Goal: Task Accomplishment & Management: Complete application form

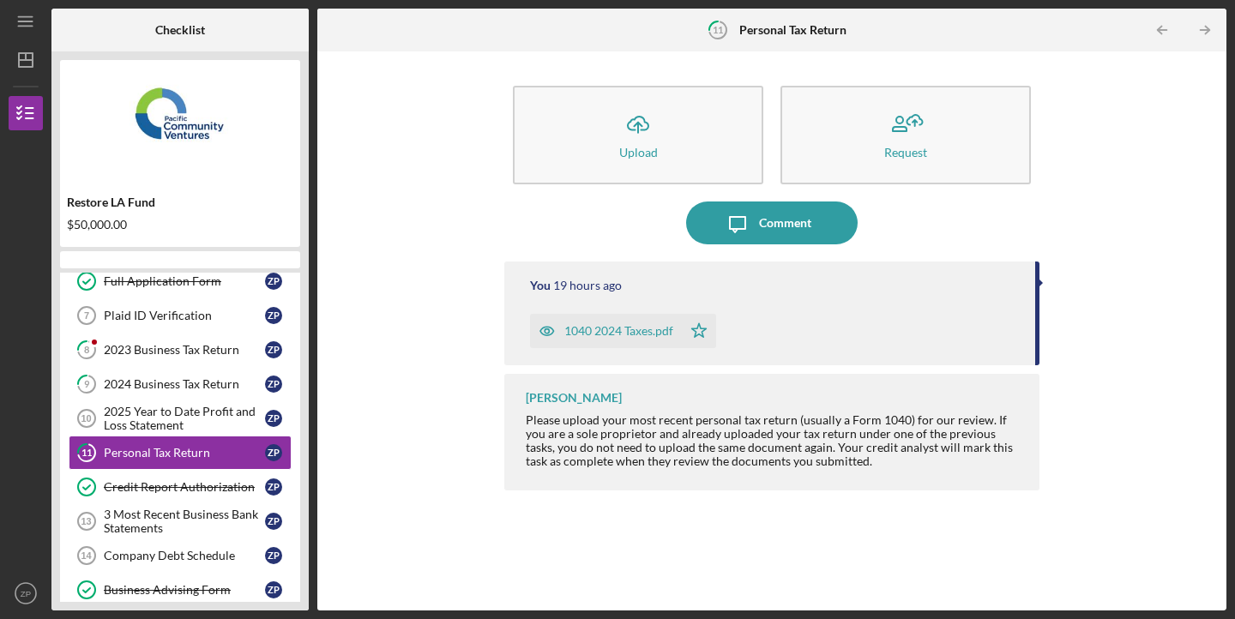
scroll to position [313, 0]
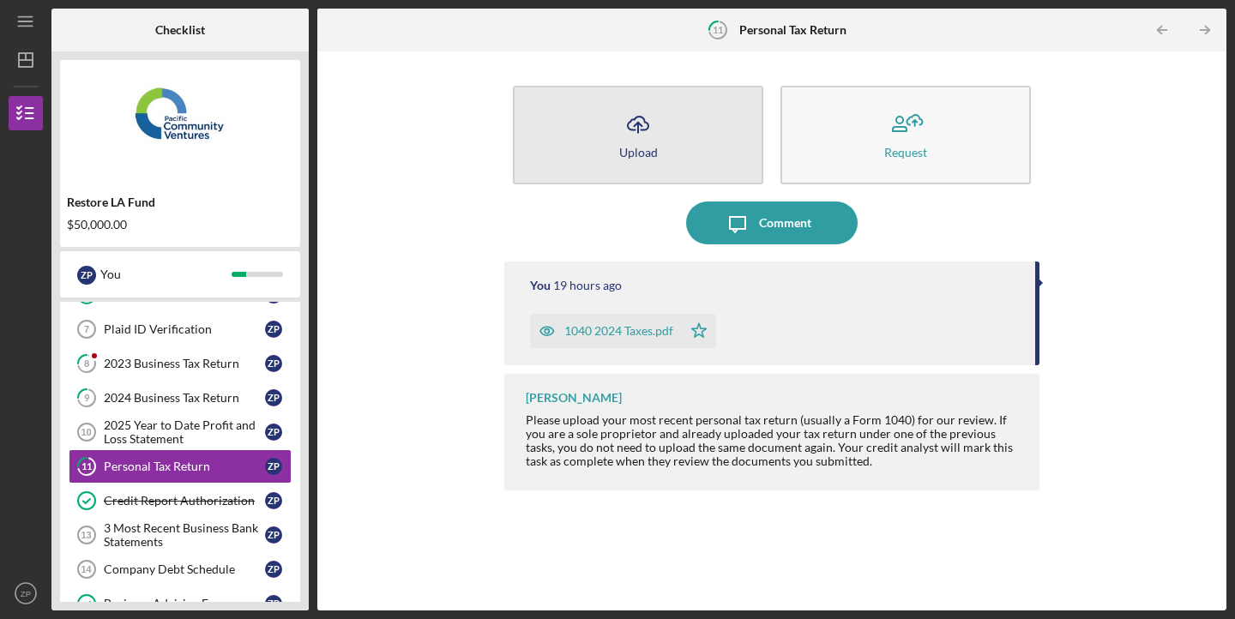
click at [628, 146] on div "Upload" at bounding box center [638, 152] width 39 height 13
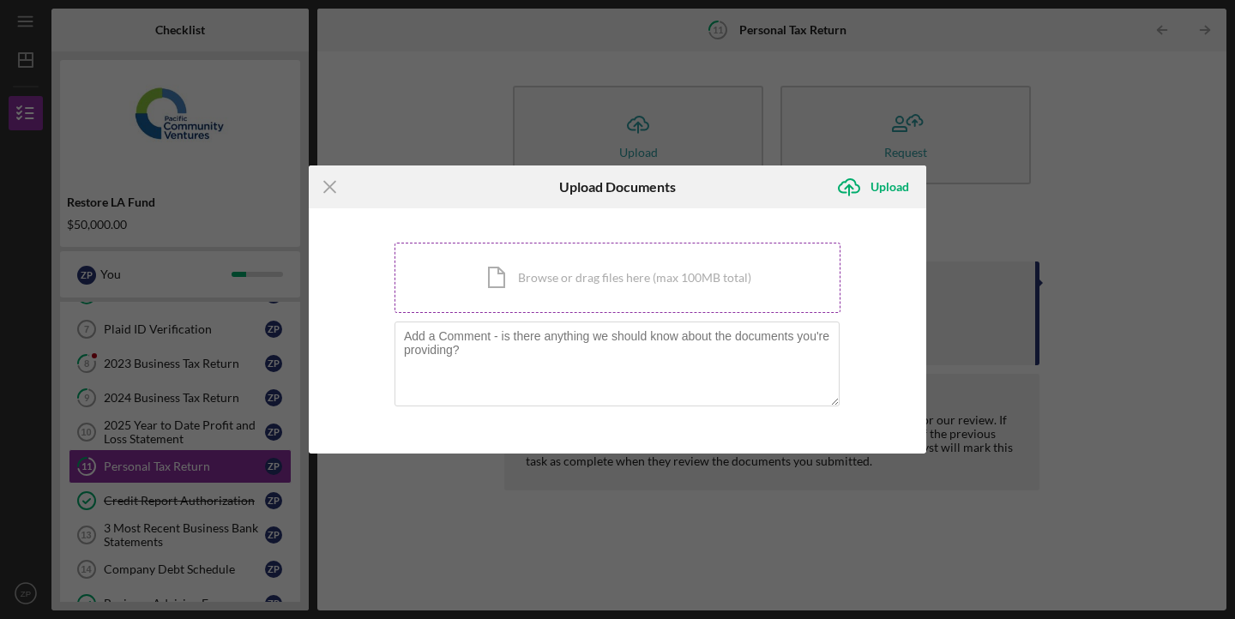
click at [587, 274] on div "Icon/Document Browse or drag files here (max 100MB total) Tap to choose files o…" at bounding box center [617, 278] width 446 height 70
click at [330, 189] on line at bounding box center [329, 187] width 11 height 11
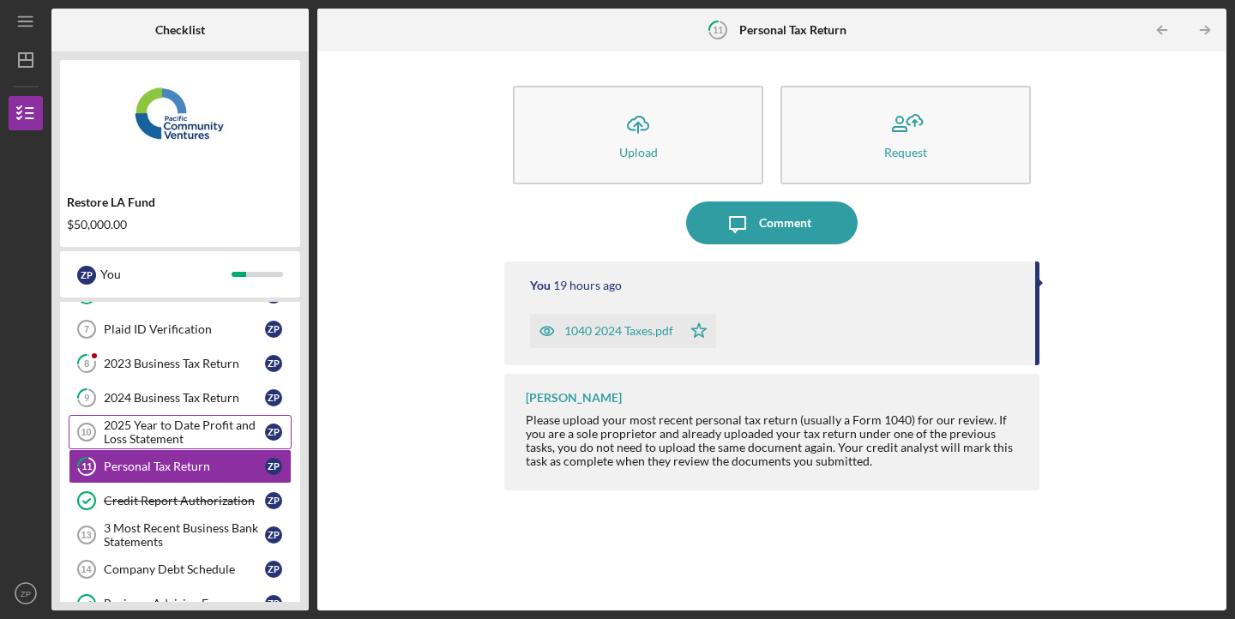
click at [201, 440] on div "2025 Year to Date Profit and Loss Statement" at bounding box center [184, 431] width 161 height 27
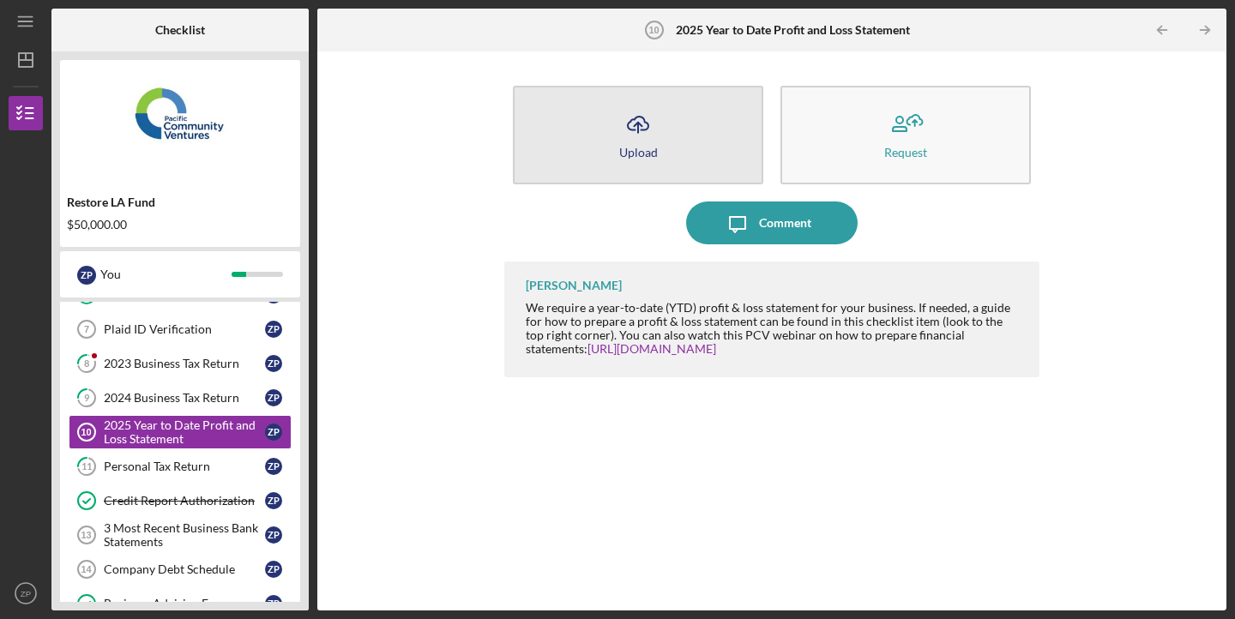
click at [664, 155] on button "Icon/Upload Upload" at bounding box center [638, 135] width 250 height 99
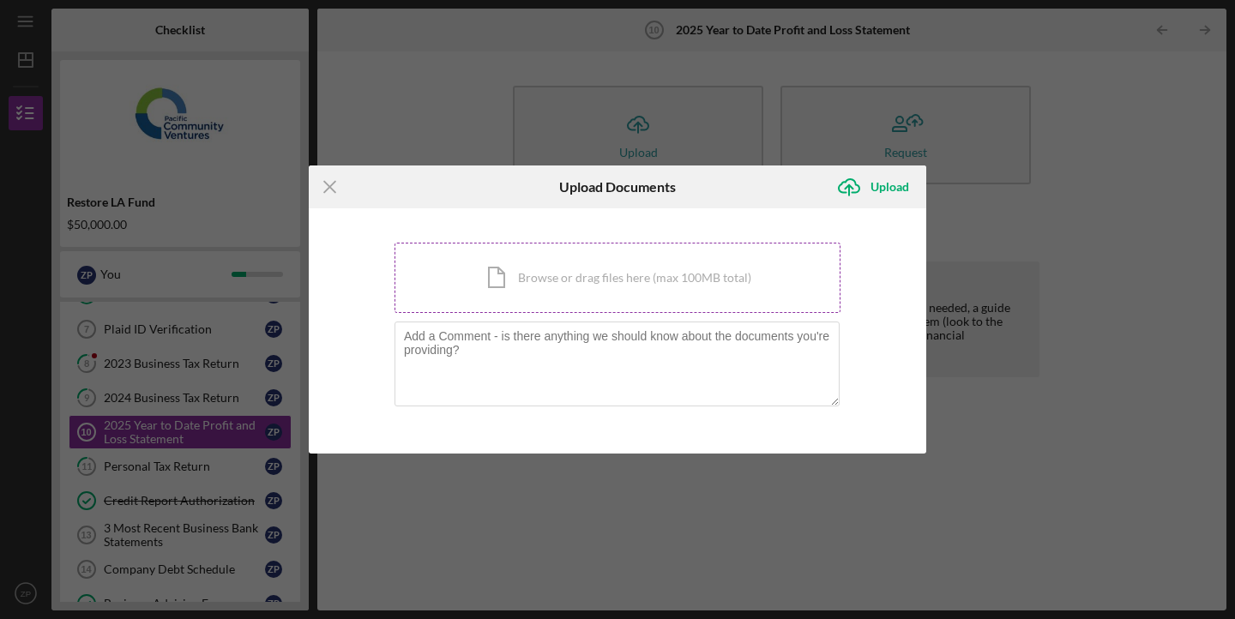
click at [589, 287] on div "Icon/Document Browse or drag files here (max 100MB total) Tap to choose files o…" at bounding box center [617, 278] width 446 height 70
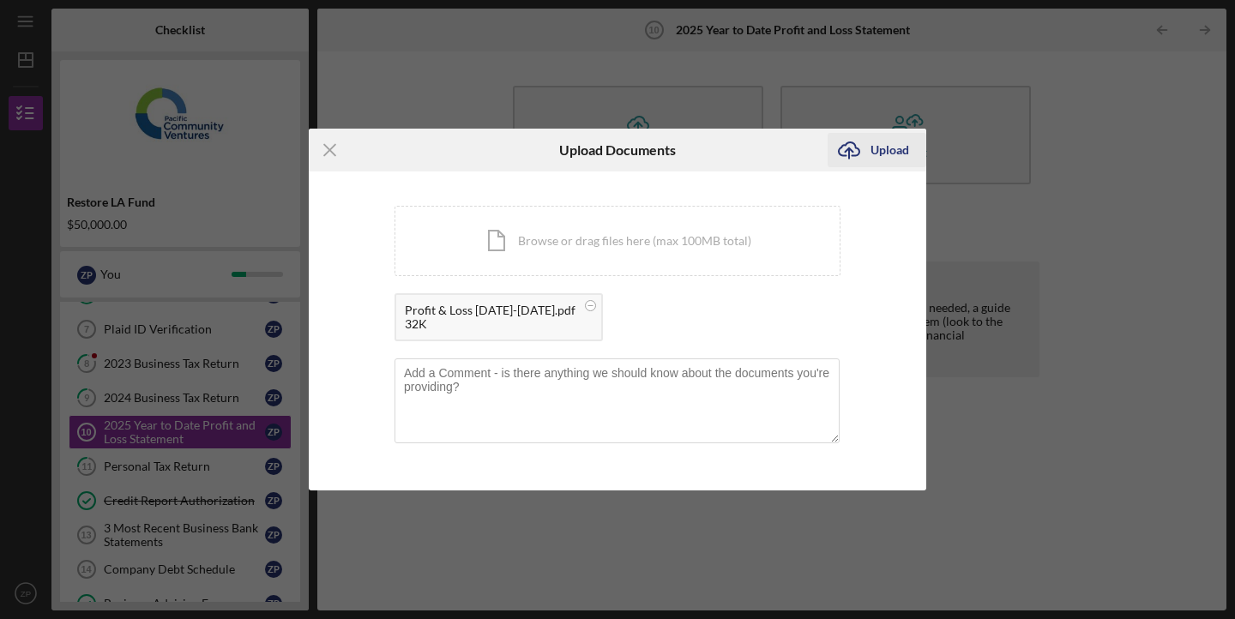
click at [875, 154] on div "Upload" at bounding box center [889, 150] width 39 height 34
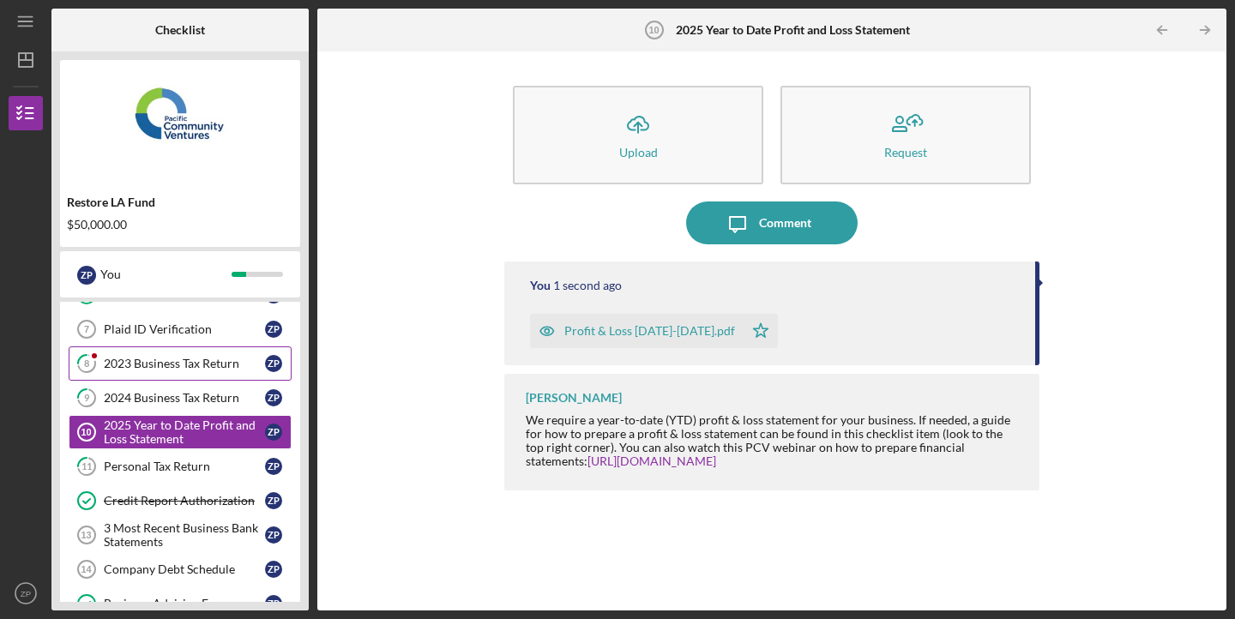
click at [166, 371] on link "8 2023 Business Tax Return Z P" at bounding box center [180, 363] width 223 height 34
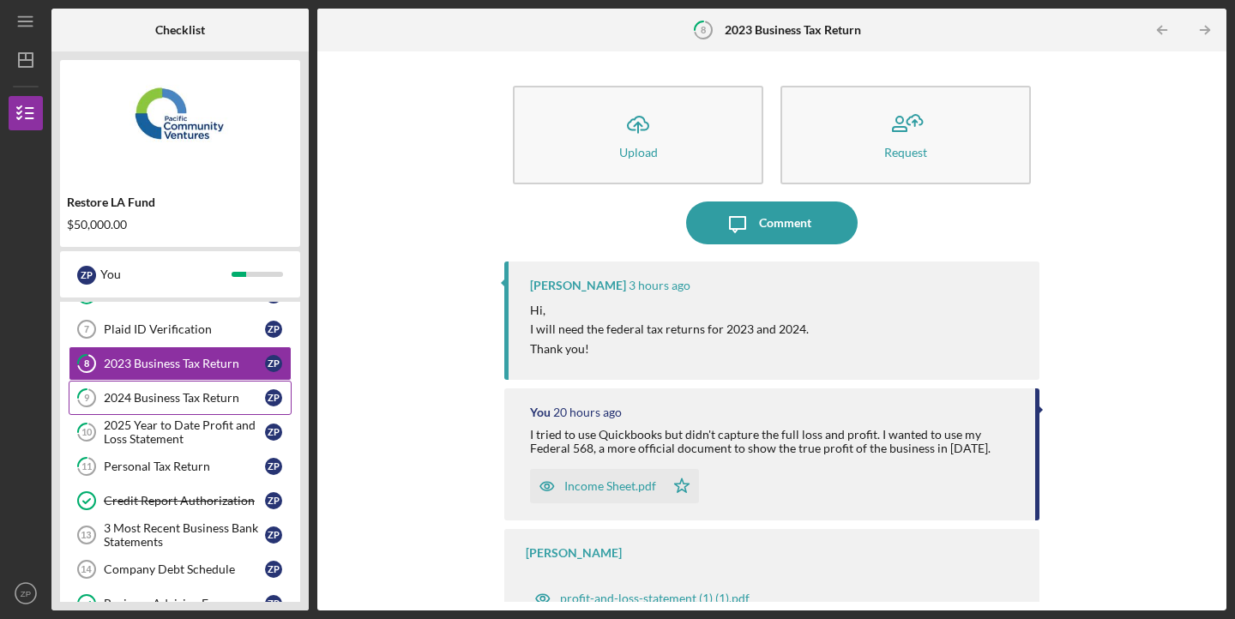
click at [164, 399] on div "2024 Business Tax Return" at bounding box center [184, 398] width 161 height 14
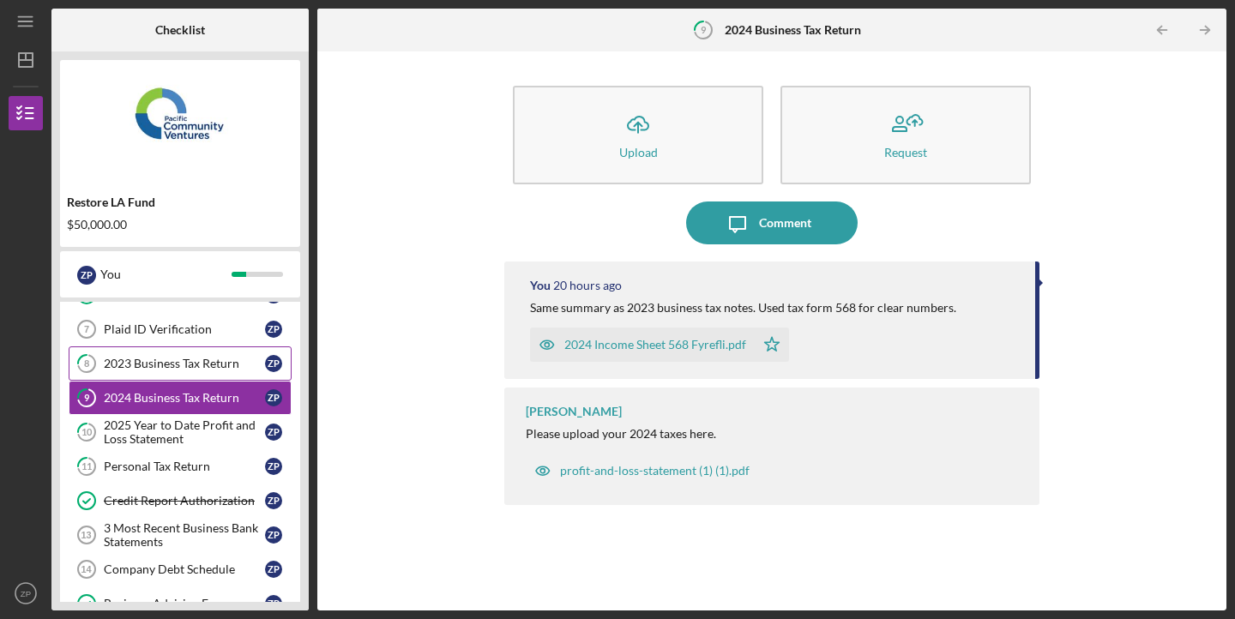
click at [178, 370] on div "2023 Business Tax Return" at bounding box center [184, 364] width 161 height 14
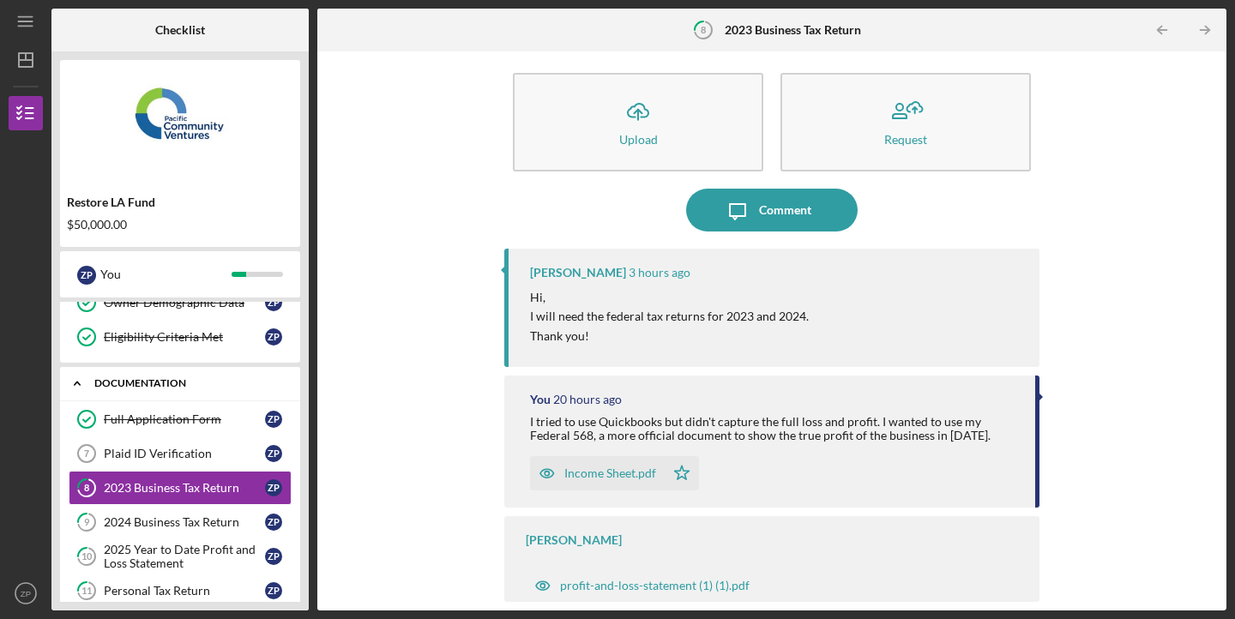
scroll to position [202, 0]
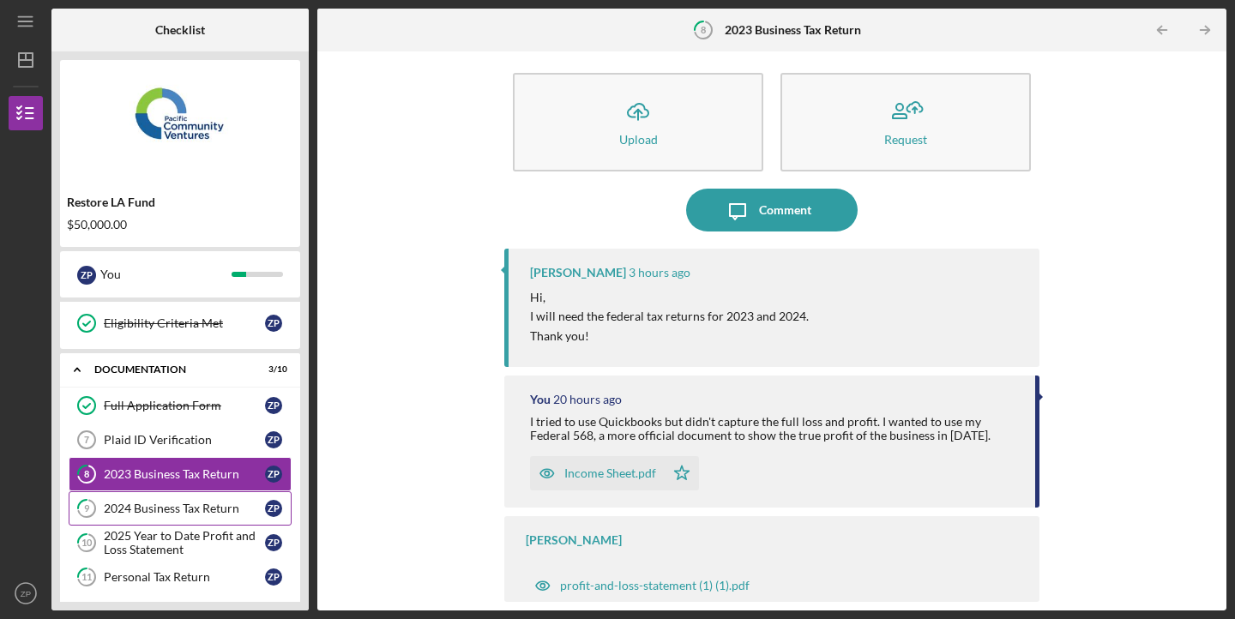
click at [155, 502] on div "2024 Business Tax Return" at bounding box center [184, 509] width 161 height 14
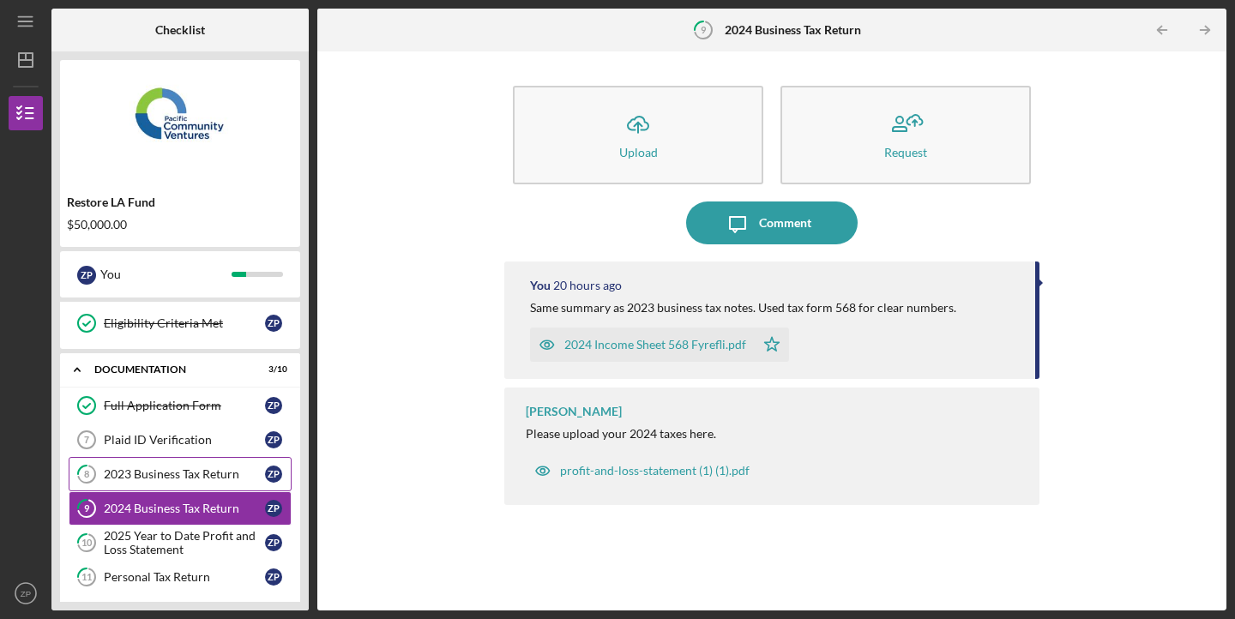
click at [222, 471] on div "2023 Business Tax Return" at bounding box center [184, 474] width 161 height 14
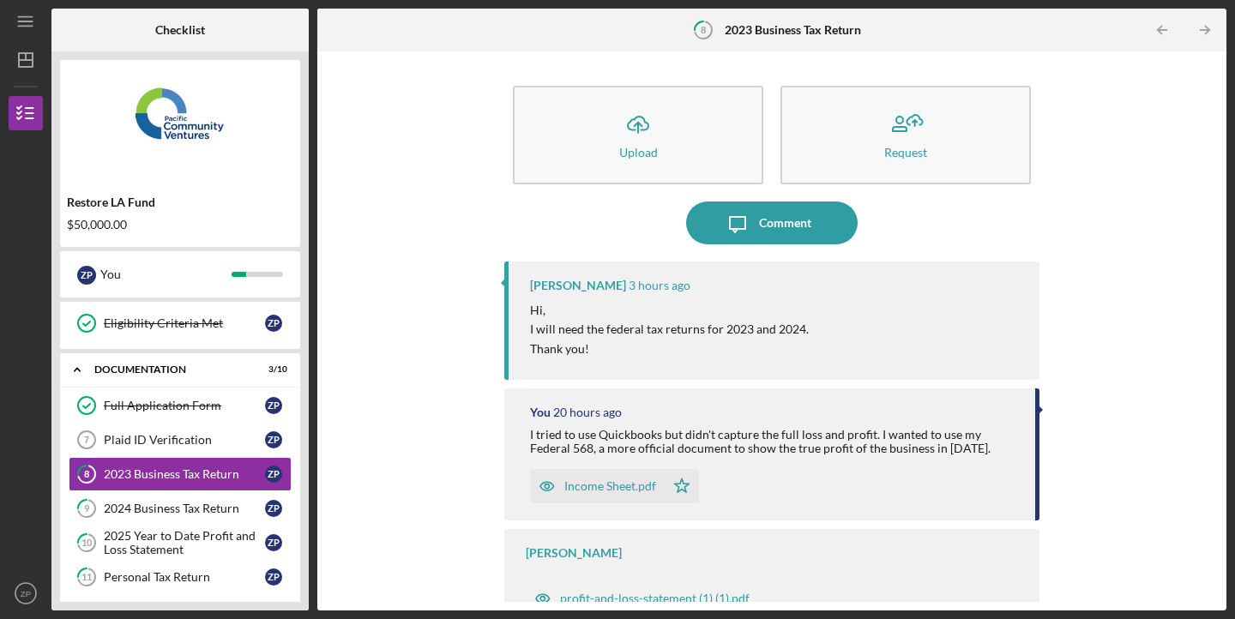
scroll to position [13, 0]
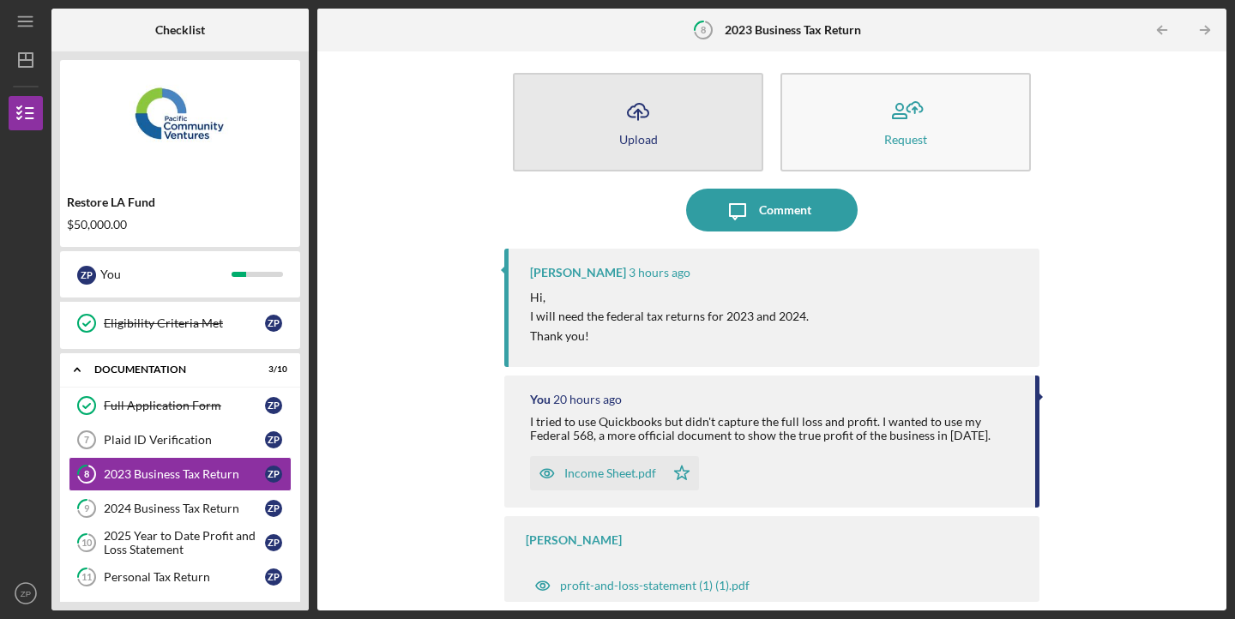
click at [641, 105] on icon "button" at bounding box center [638, 110] width 21 height 13
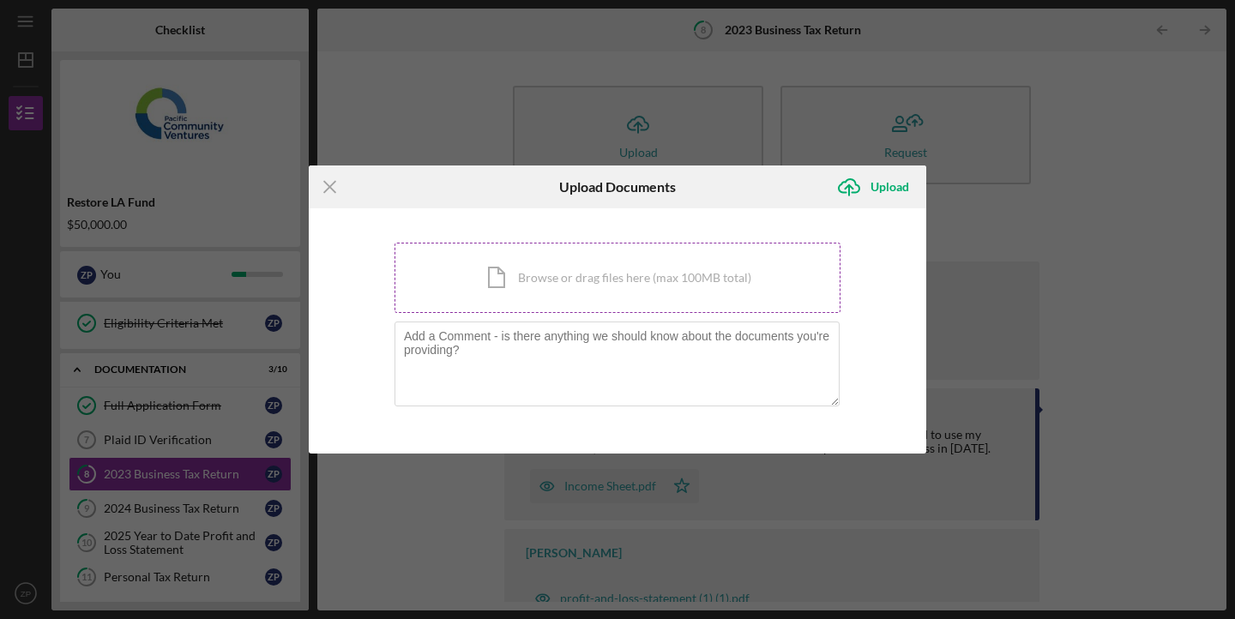
click at [561, 293] on div "Icon/Document Browse or drag files here (max 100MB total) Tap to choose files o…" at bounding box center [617, 278] width 446 height 70
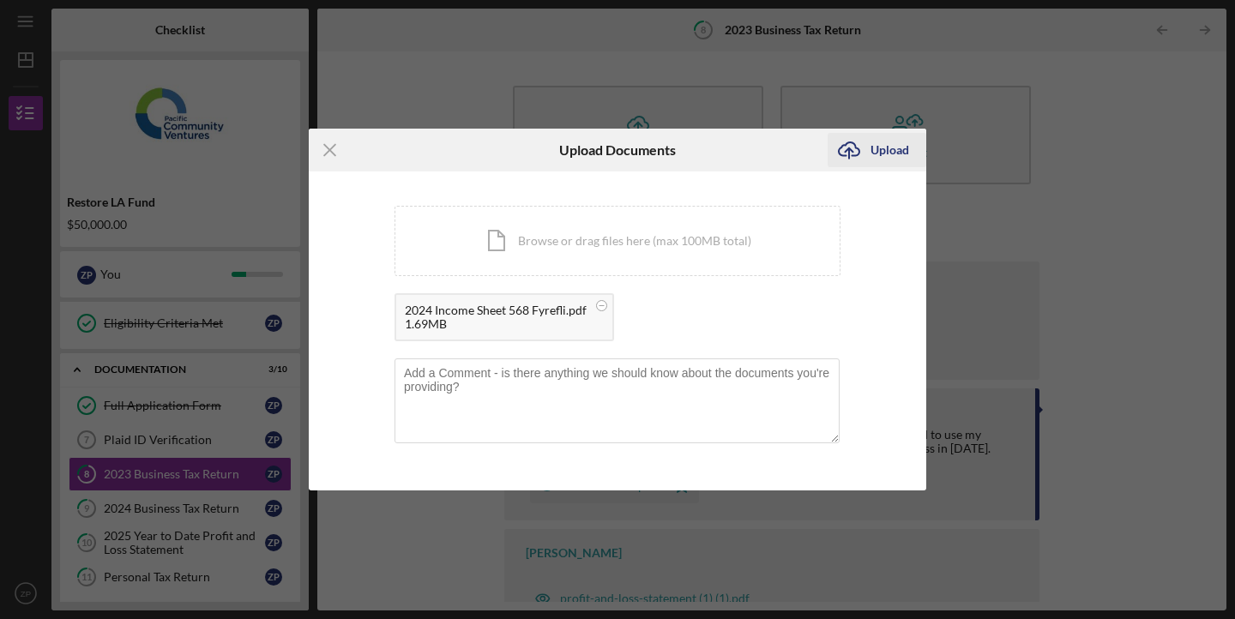
click at [865, 154] on icon "Icon/Upload" at bounding box center [848, 150] width 43 height 43
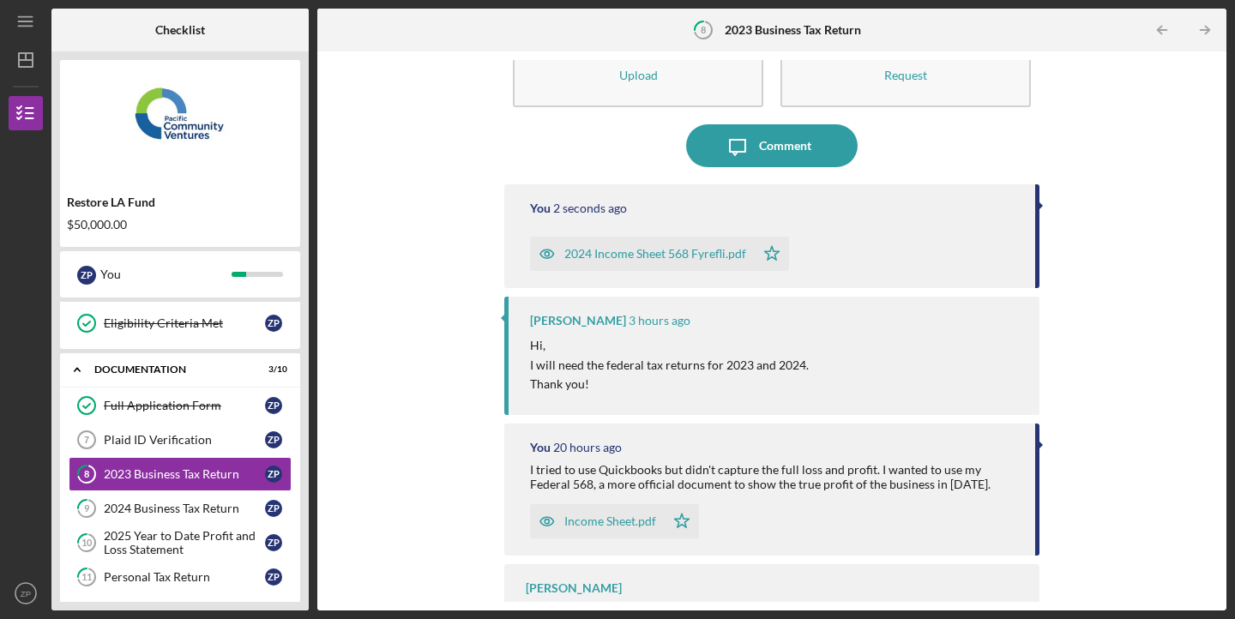
scroll to position [126, 0]
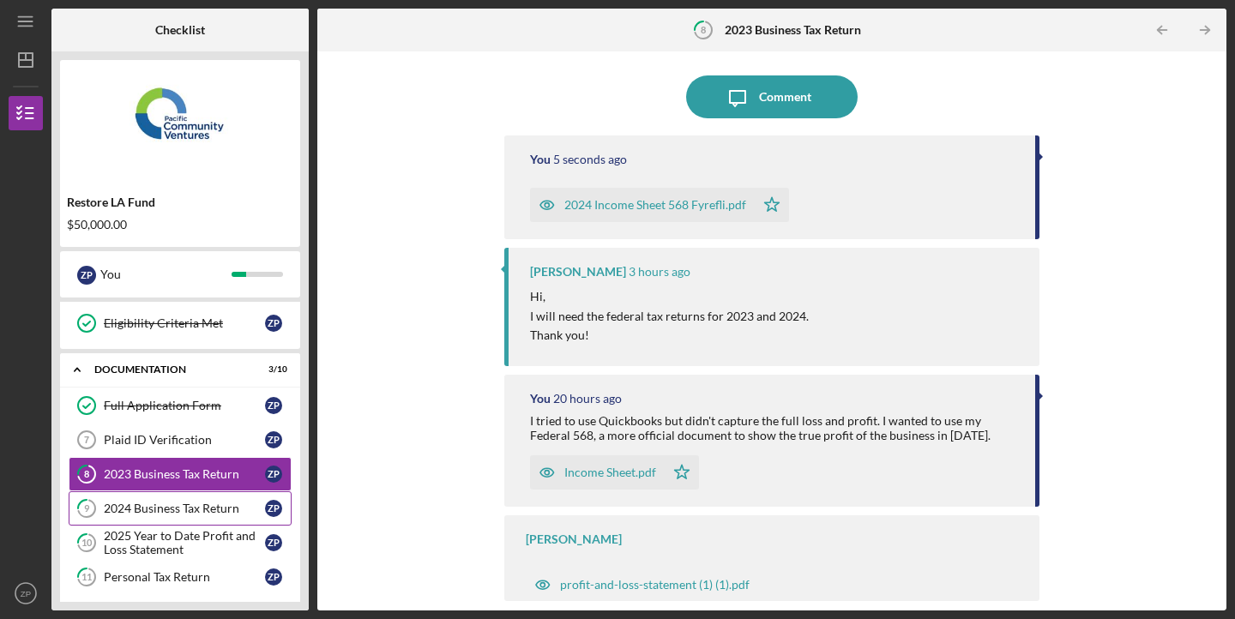
click at [201, 520] on link "9 2024 Business Tax Return Z P" at bounding box center [180, 508] width 223 height 34
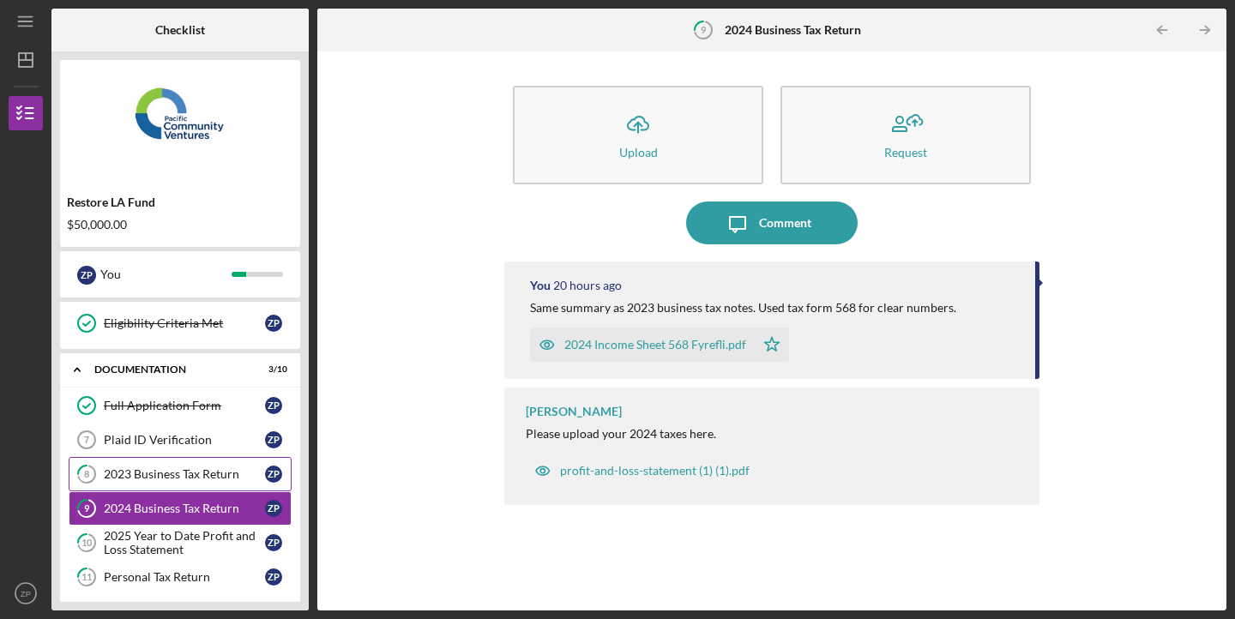
click at [207, 482] on link "8 2023 Business Tax Return Z P" at bounding box center [180, 474] width 223 height 34
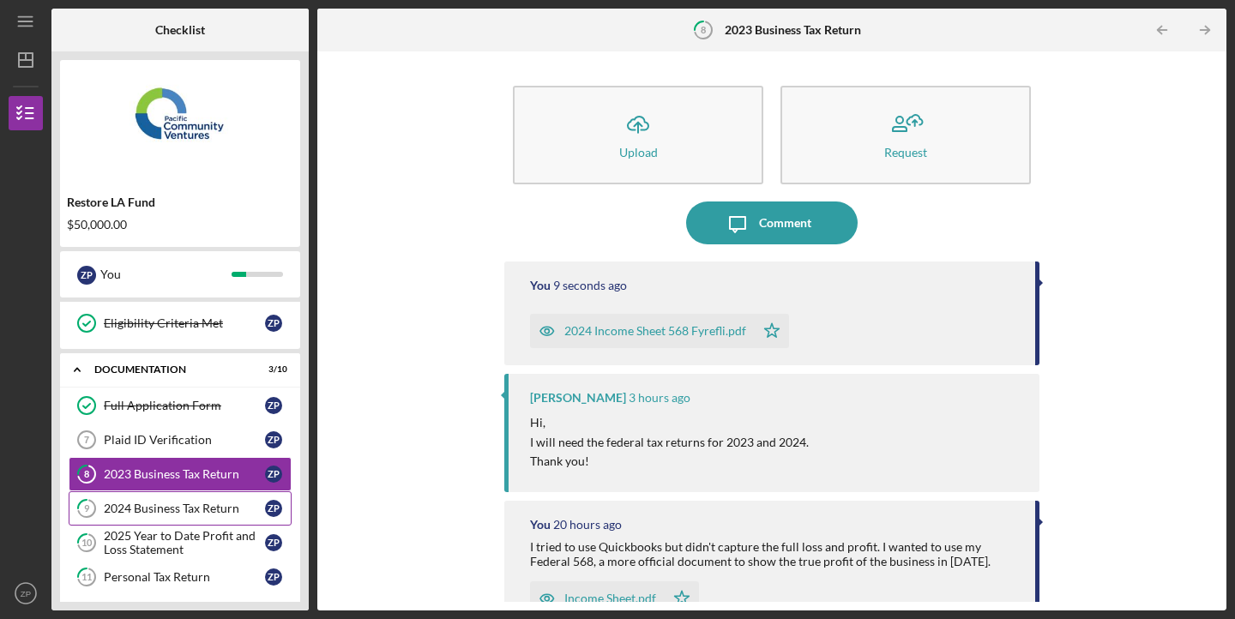
click at [207, 515] on link "9 2024 Business Tax Return Z P" at bounding box center [180, 508] width 223 height 34
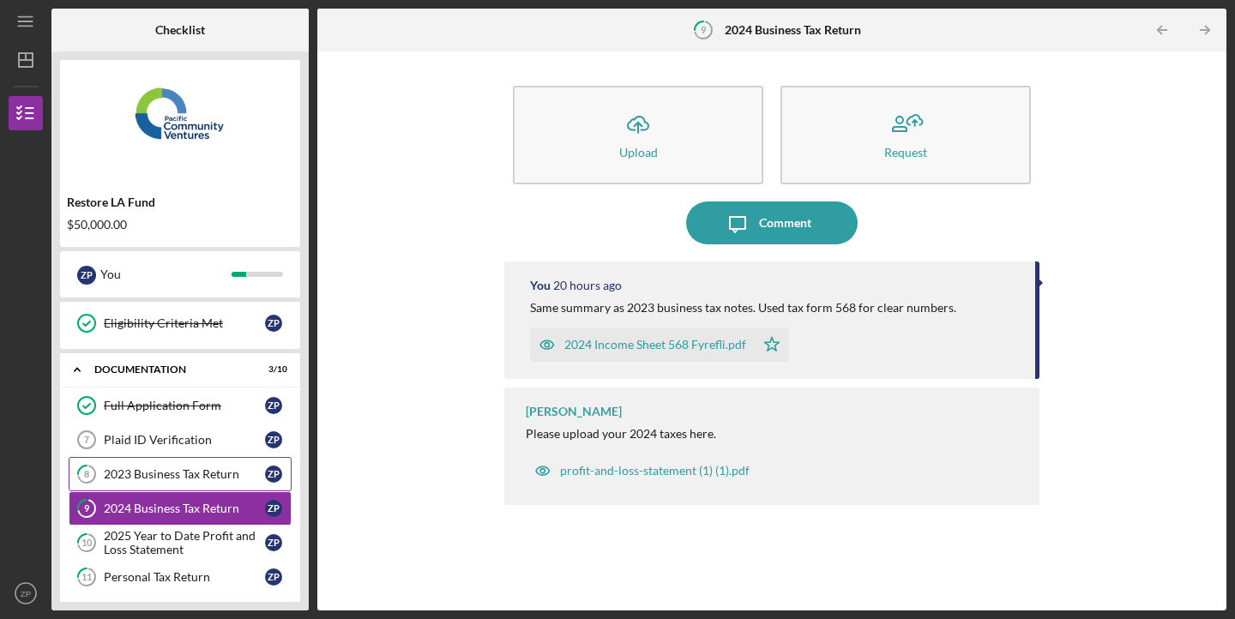
click at [212, 487] on link "8 2023 Business Tax Return Z P" at bounding box center [180, 474] width 223 height 34
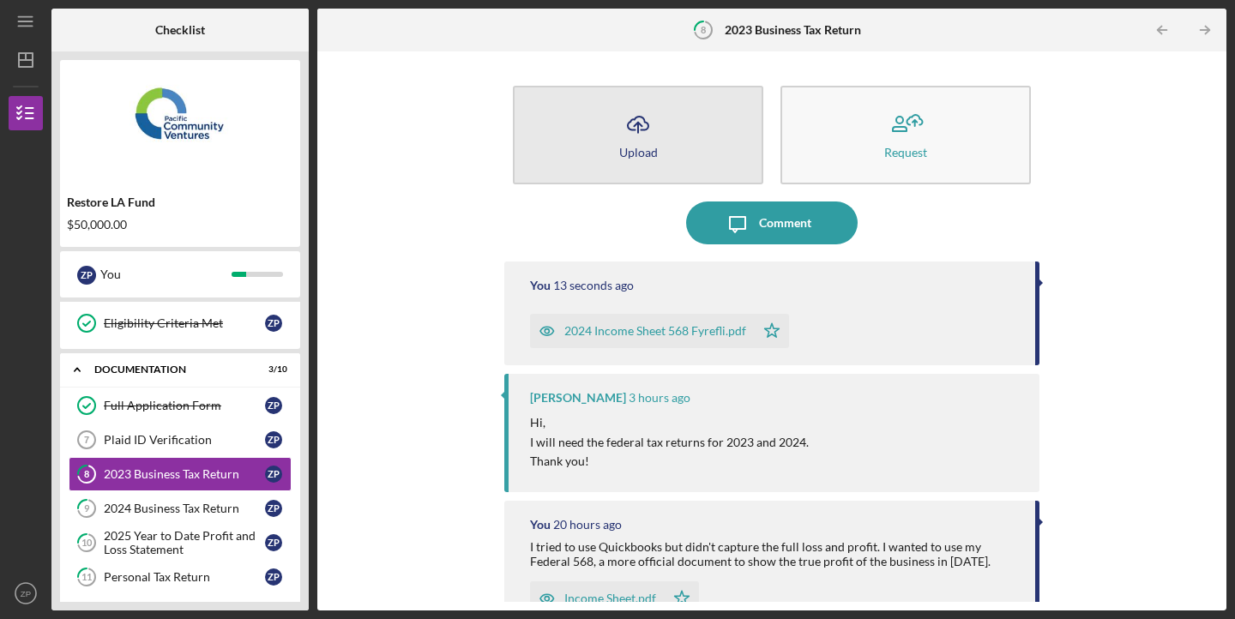
click at [616, 128] on icon "Icon/Upload" at bounding box center [637, 124] width 43 height 43
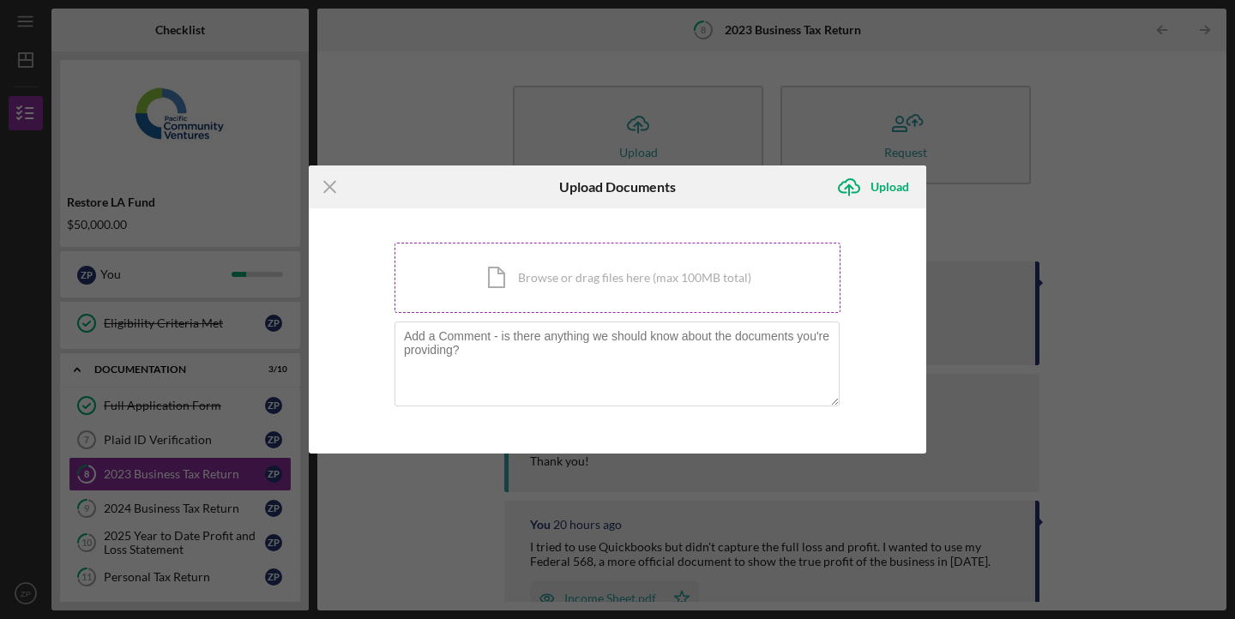
click at [562, 270] on div "Icon/Document Browse or drag files here (max 100MB total) Tap to choose files o…" at bounding box center [617, 278] width 446 height 70
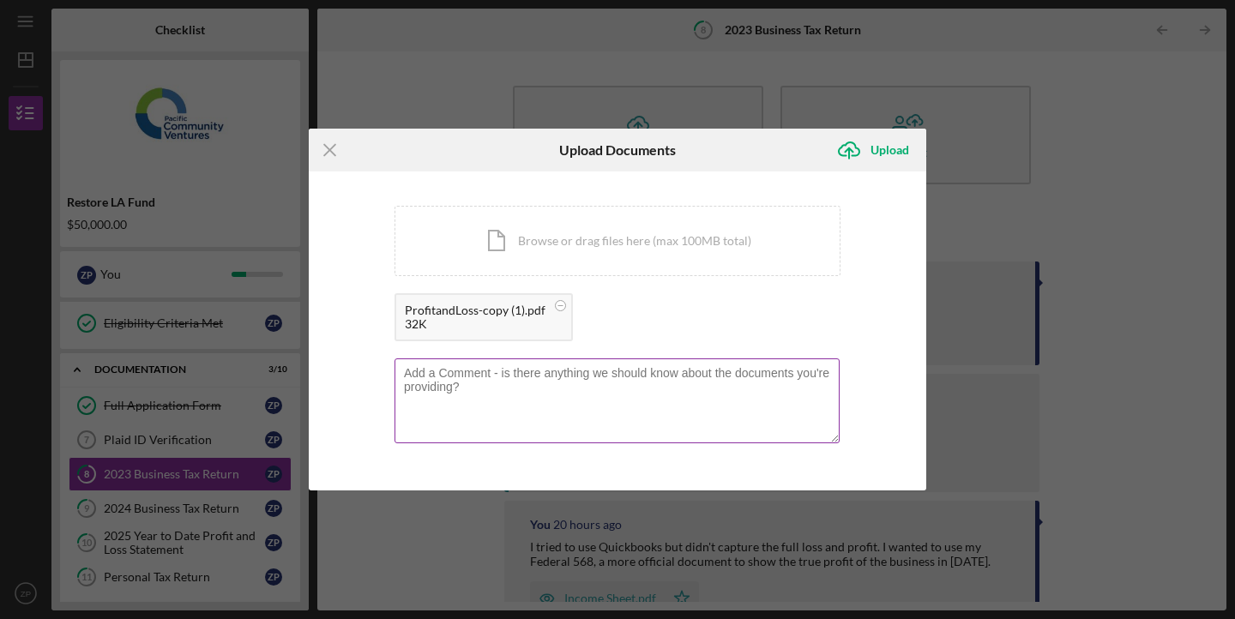
click at [613, 400] on textarea at bounding box center [616, 400] width 445 height 84
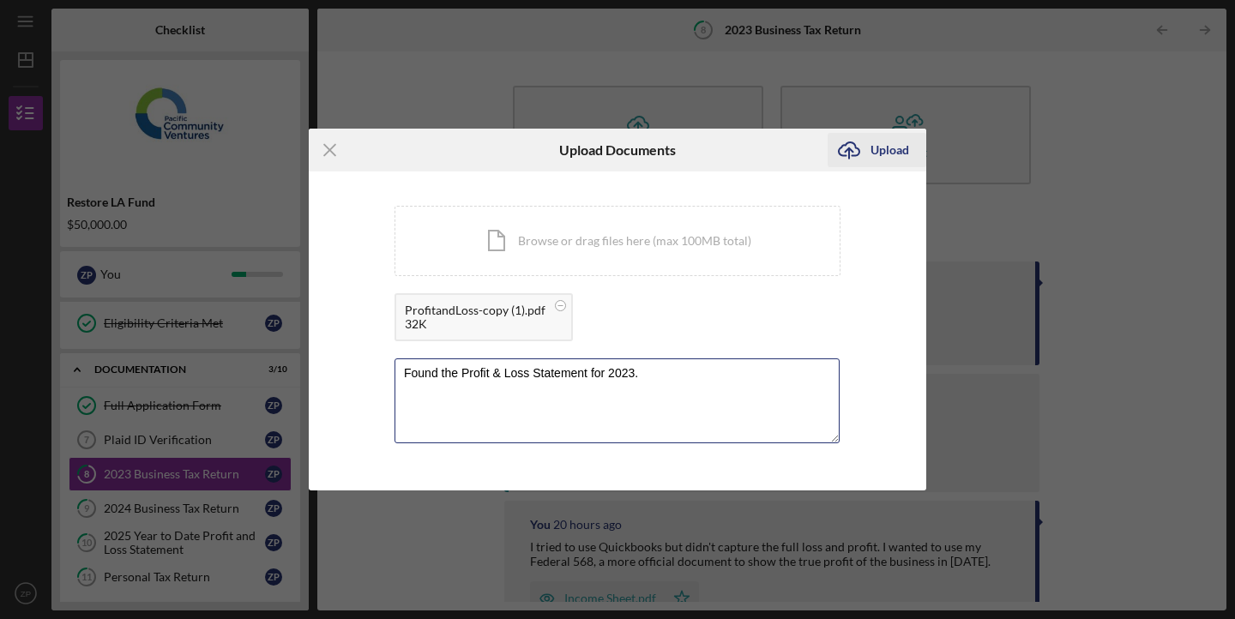
type textarea "Found the Profit & Loss Statement for 2023."
click at [887, 145] on div "Upload" at bounding box center [889, 150] width 39 height 34
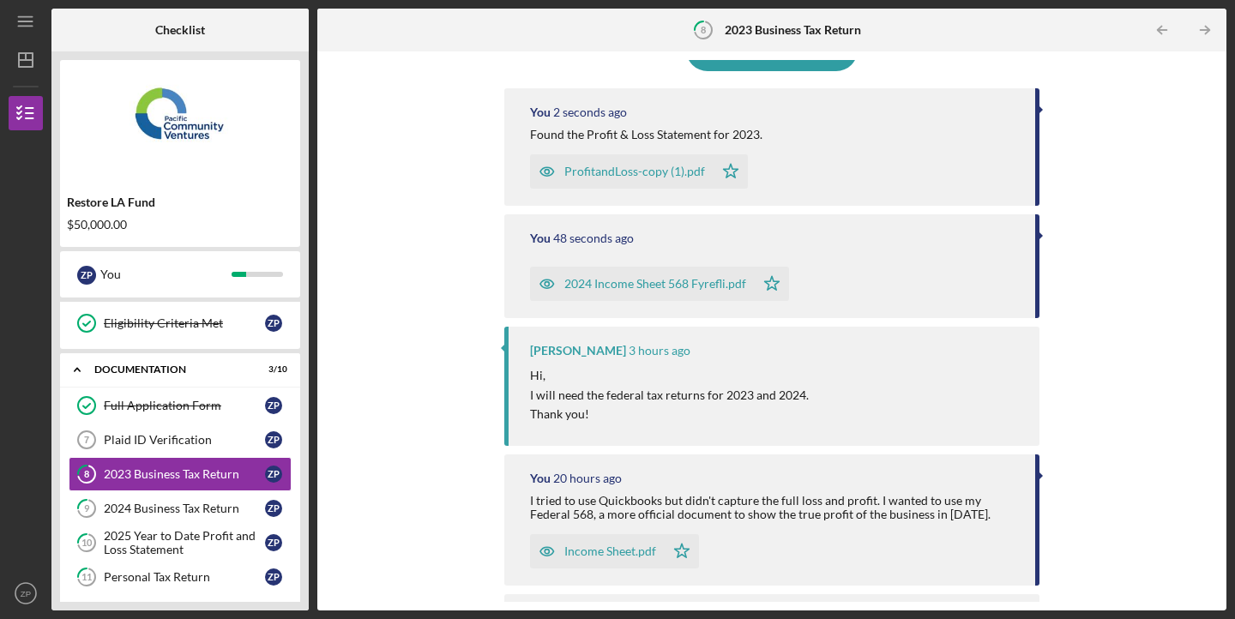
scroll to position [252, 0]
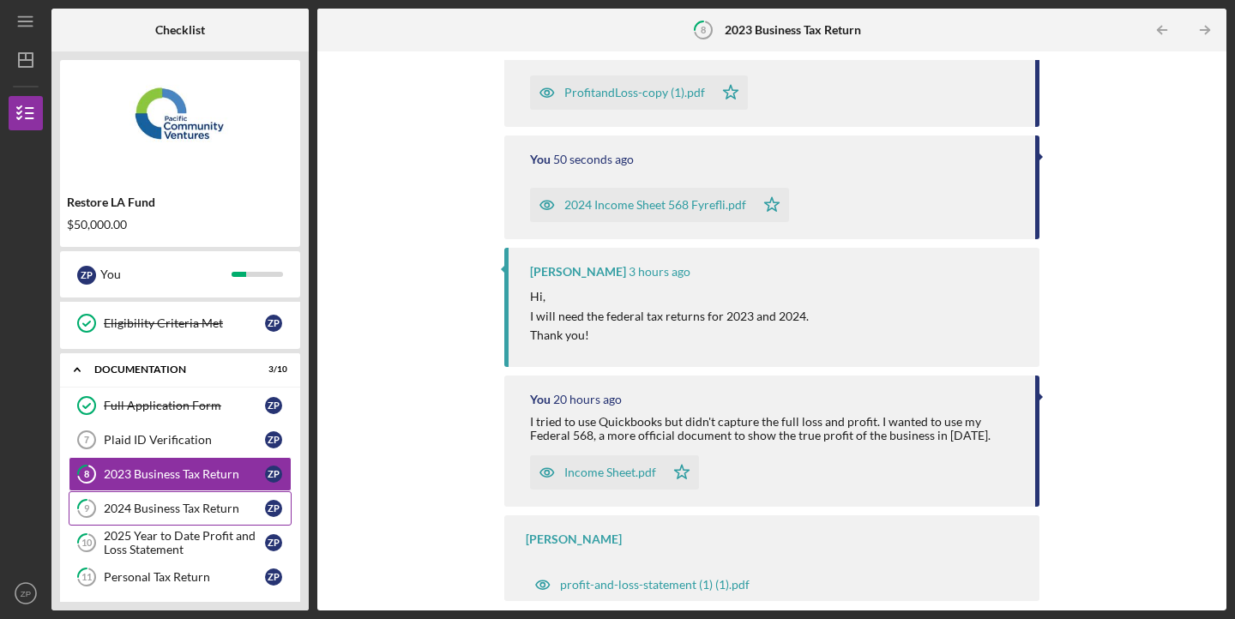
click at [166, 513] on div "2024 Business Tax Return" at bounding box center [184, 509] width 161 height 14
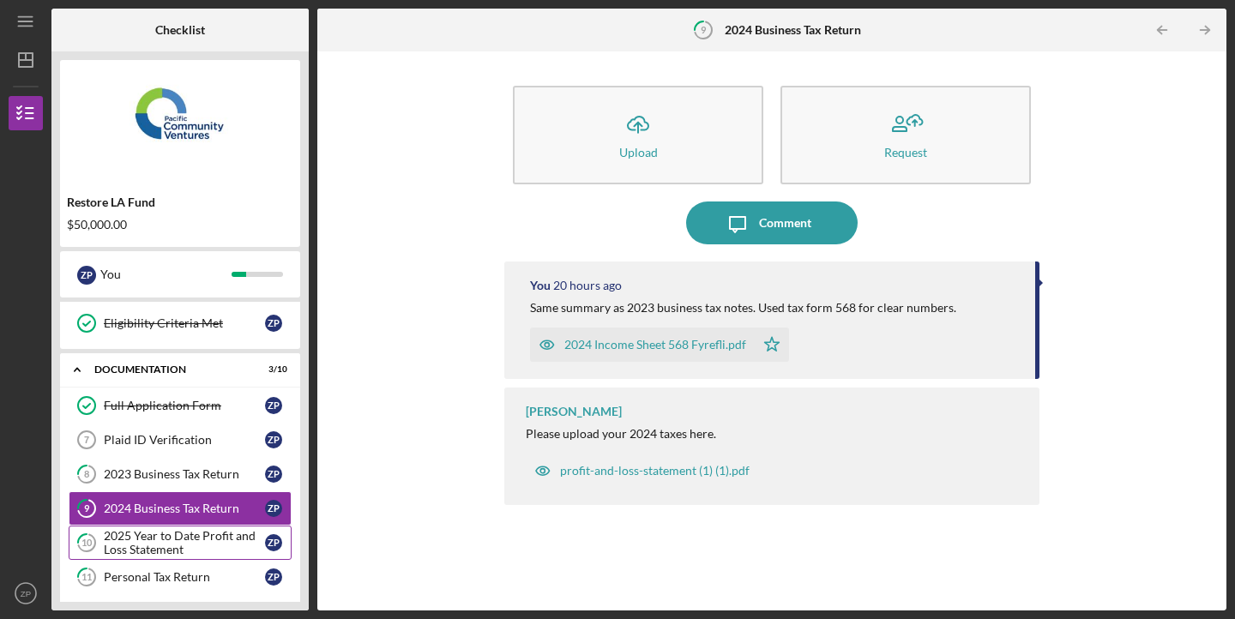
click at [183, 550] on div "2025 Year to Date Profit and Loss Statement" at bounding box center [184, 542] width 161 height 27
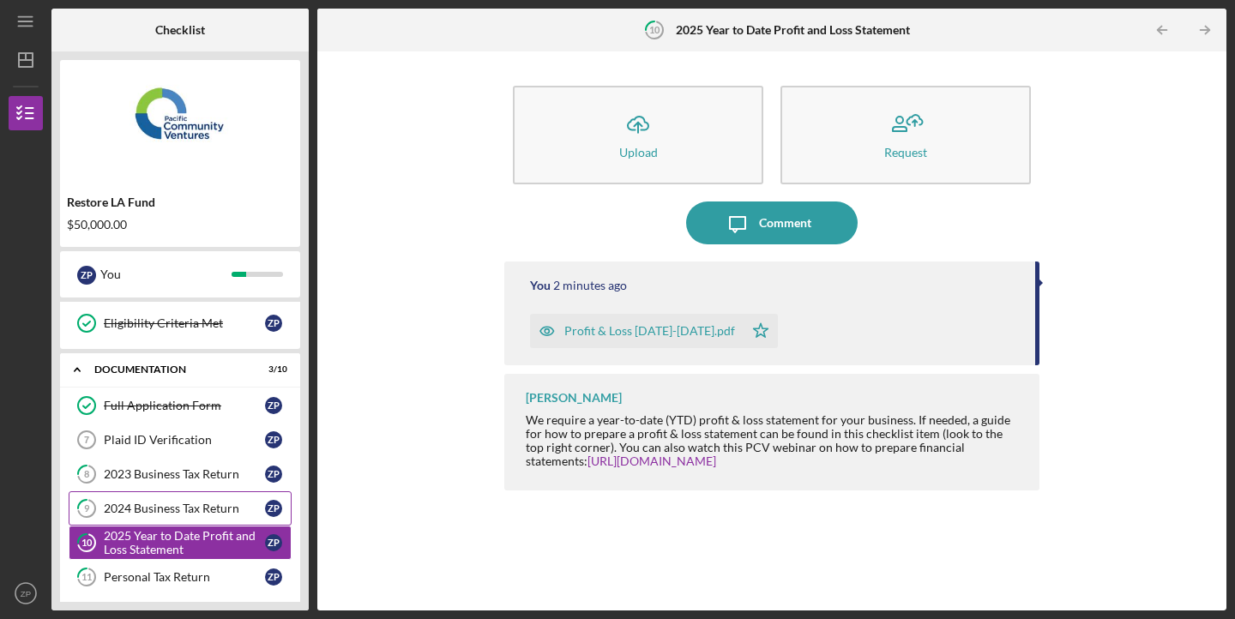
click at [191, 505] on div "2024 Business Tax Return" at bounding box center [184, 509] width 161 height 14
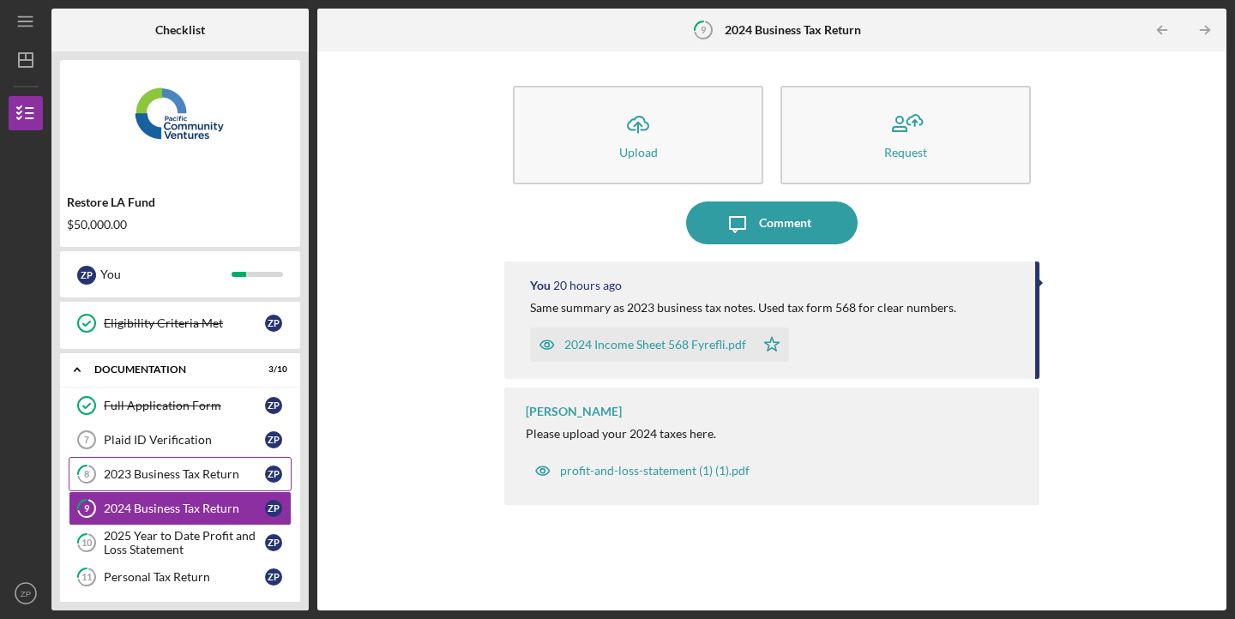
click at [201, 476] on div "2023 Business Tax Return" at bounding box center [184, 474] width 161 height 14
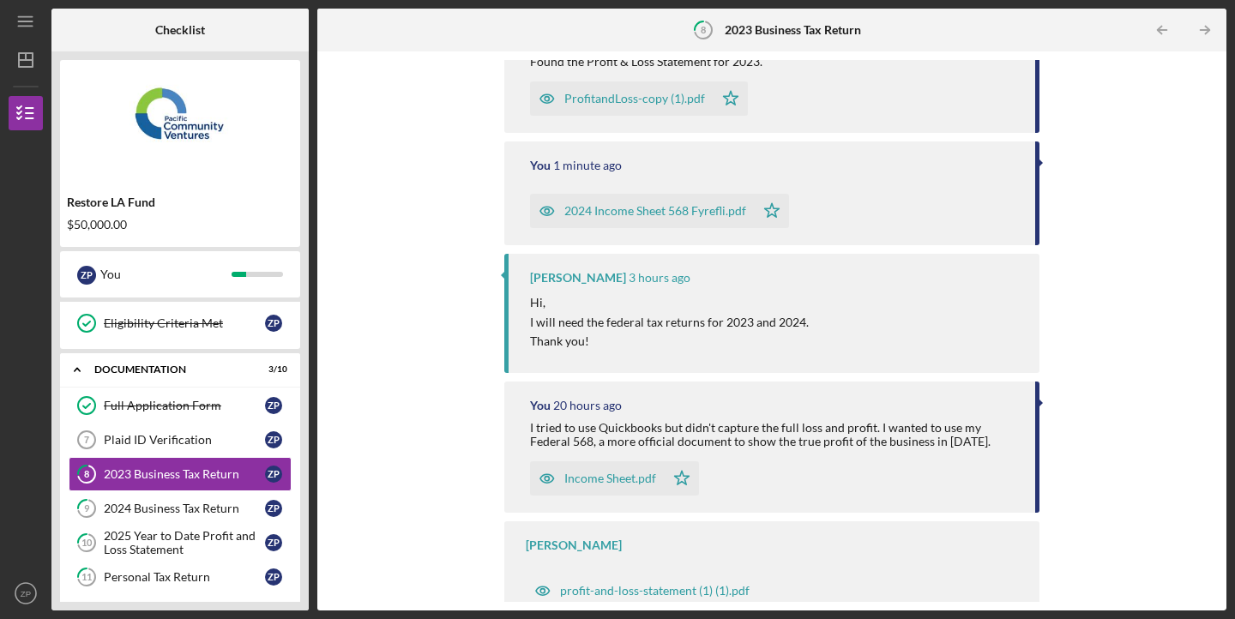
scroll to position [252, 0]
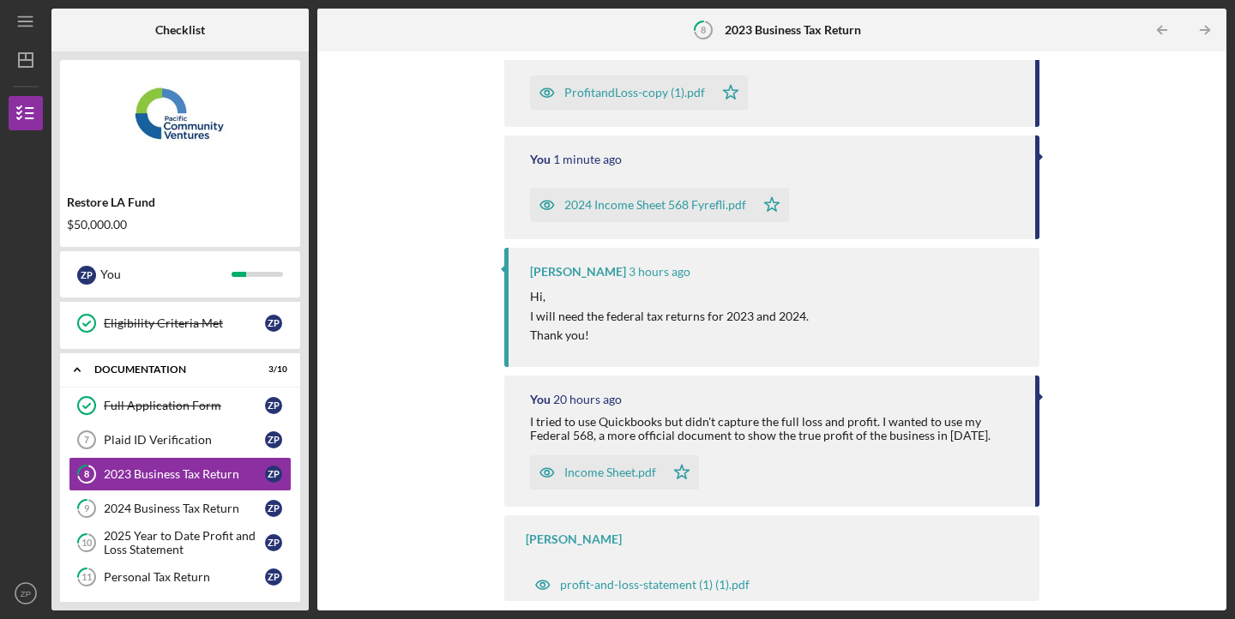
click at [583, 479] on div "Income Sheet.pdf" at bounding box center [597, 472] width 135 height 34
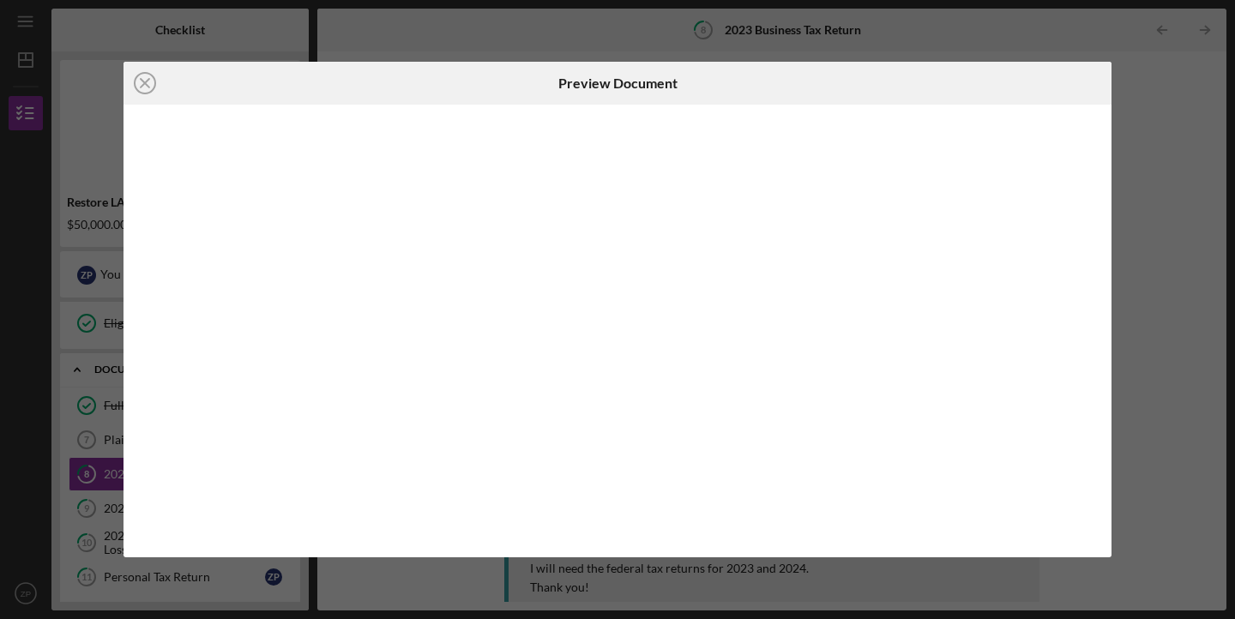
scroll to position [252, 0]
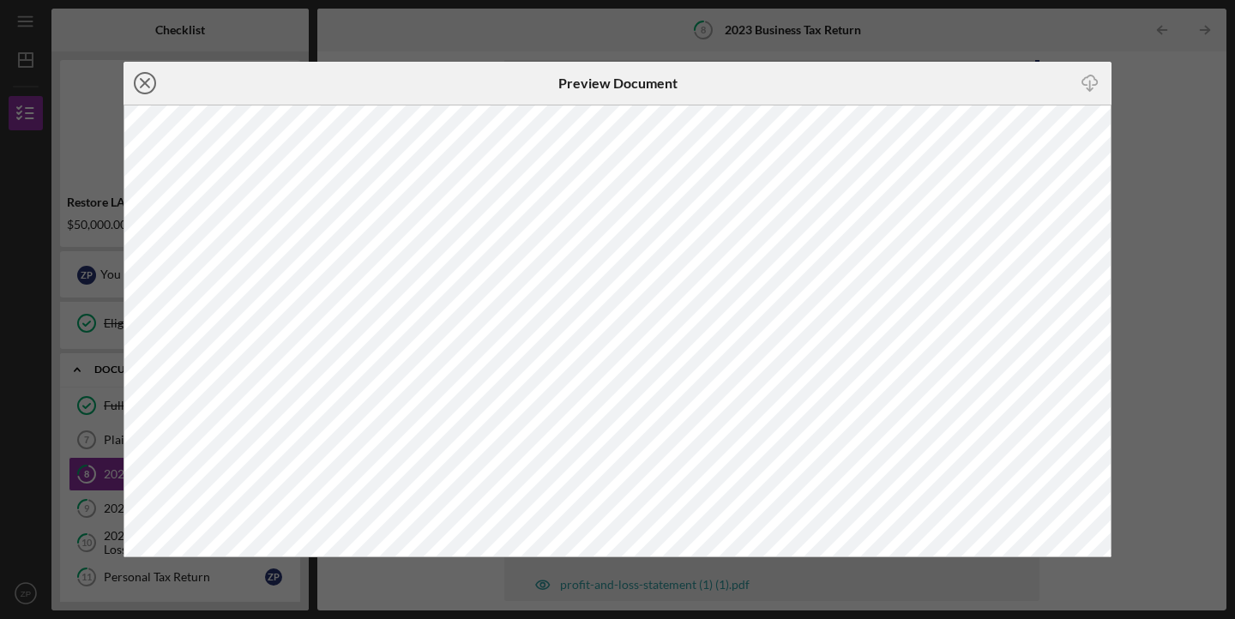
click at [146, 86] on icon "Icon/Close" at bounding box center [144, 83] width 43 height 43
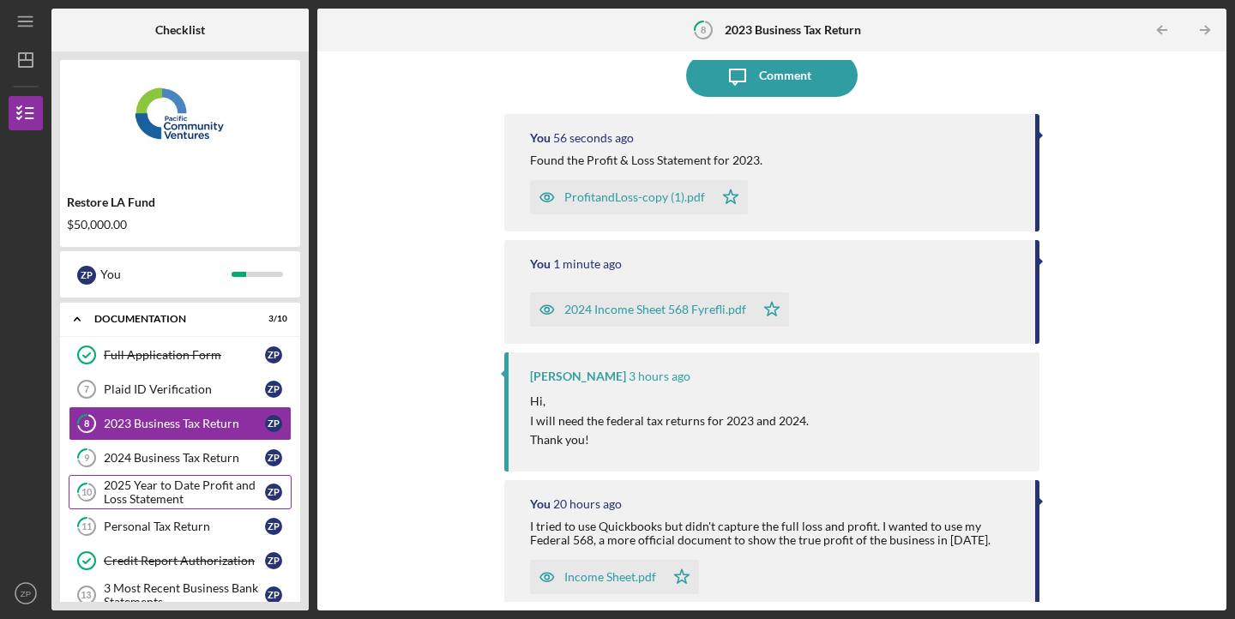
scroll to position [264, 0]
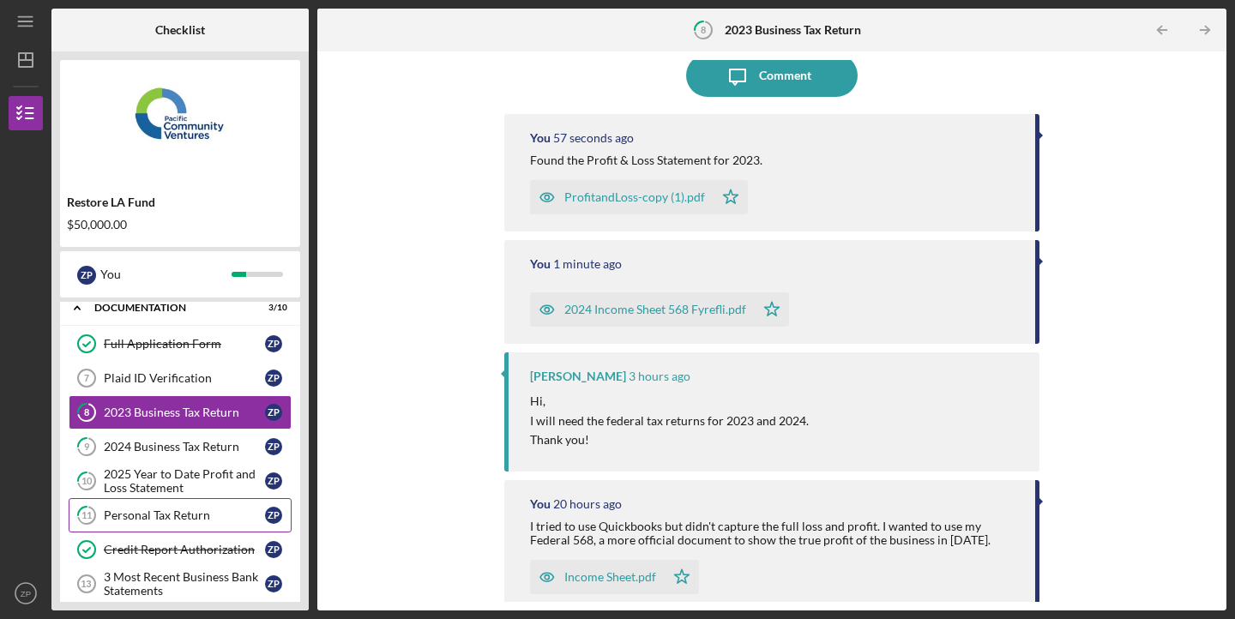
click at [196, 521] on div "Personal Tax Return" at bounding box center [184, 515] width 161 height 14
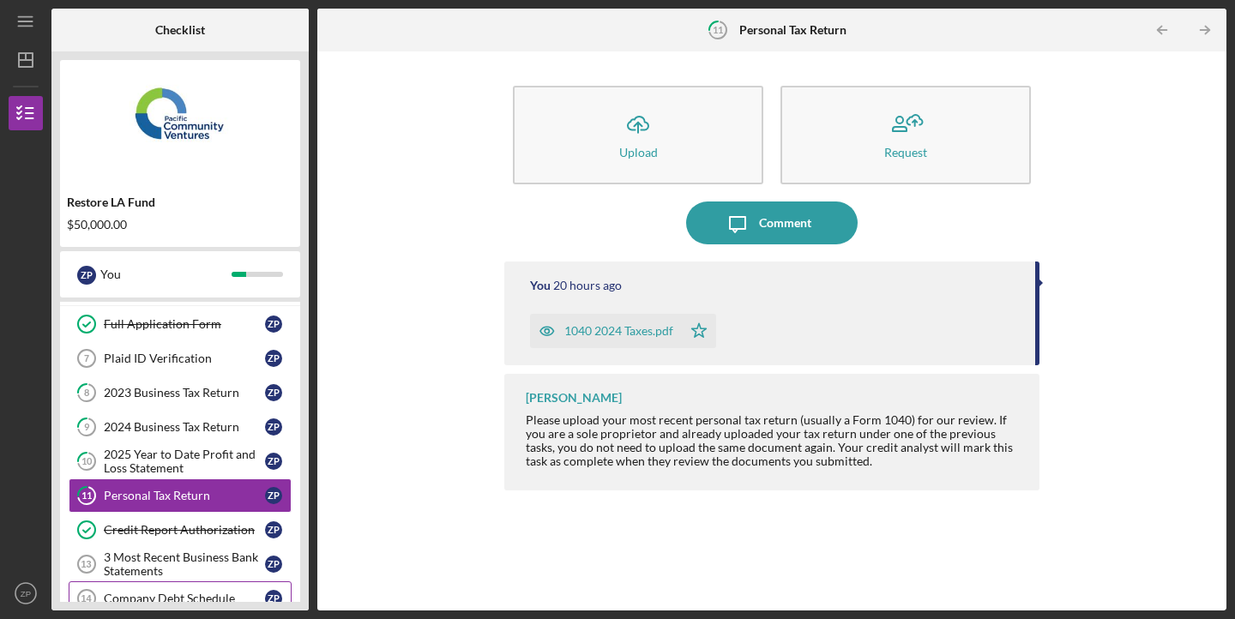
scroll to position [278, 0]
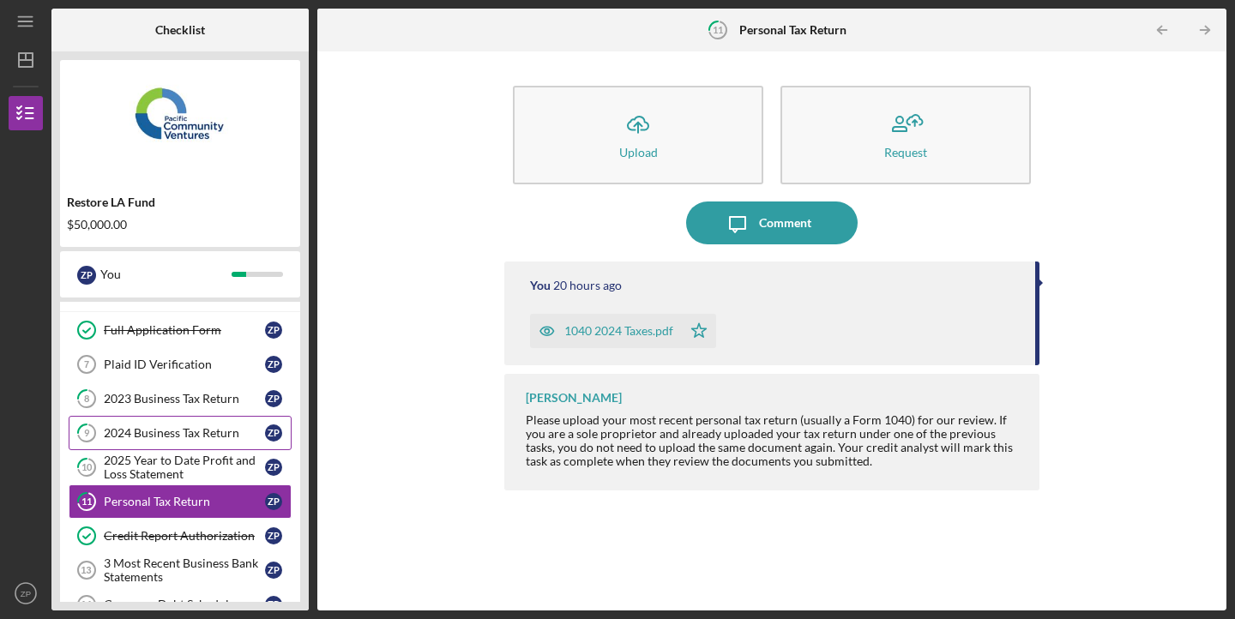
click at [151, 436] on div "2024 Business Tax Return" at bounding box center [184, 433] width 161 height 14
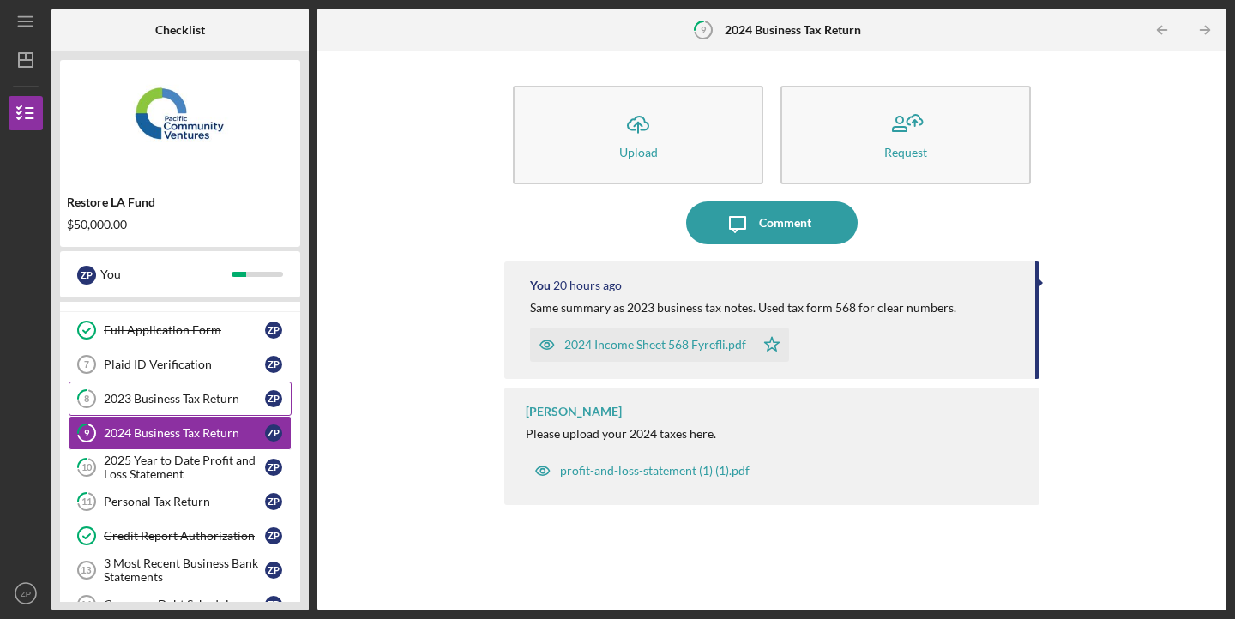
click at [158, 402] on div "2023 Business Tax Return" at bounding box center [184, 399] width 161 height 14
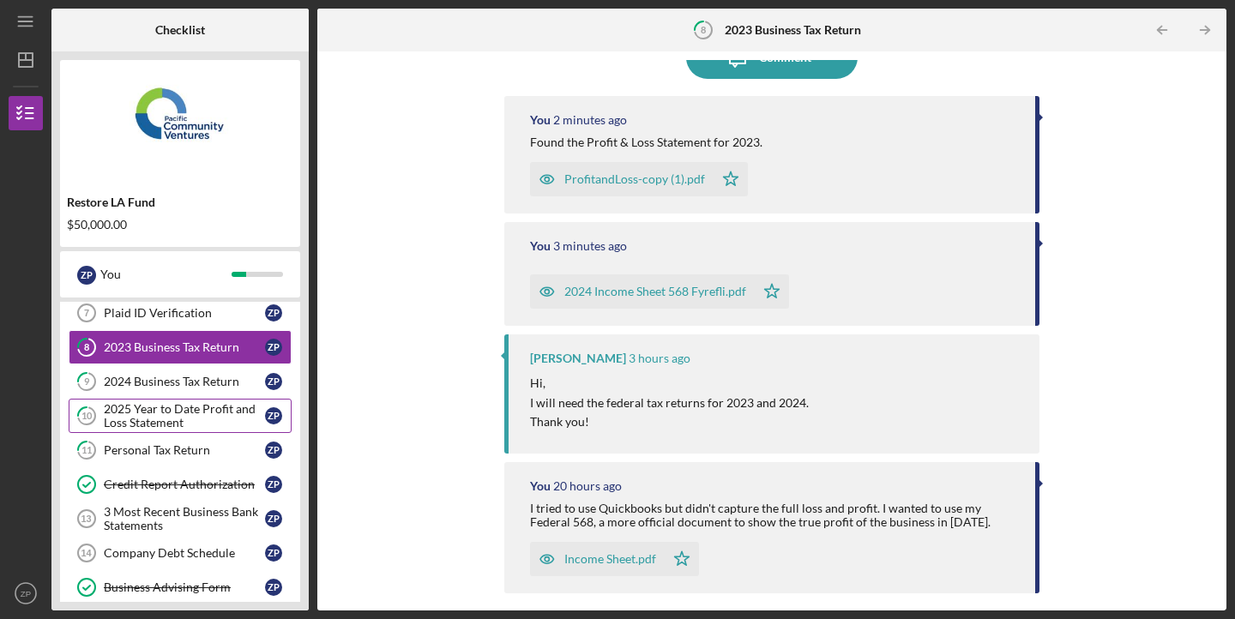
scroll to position [426, 0]
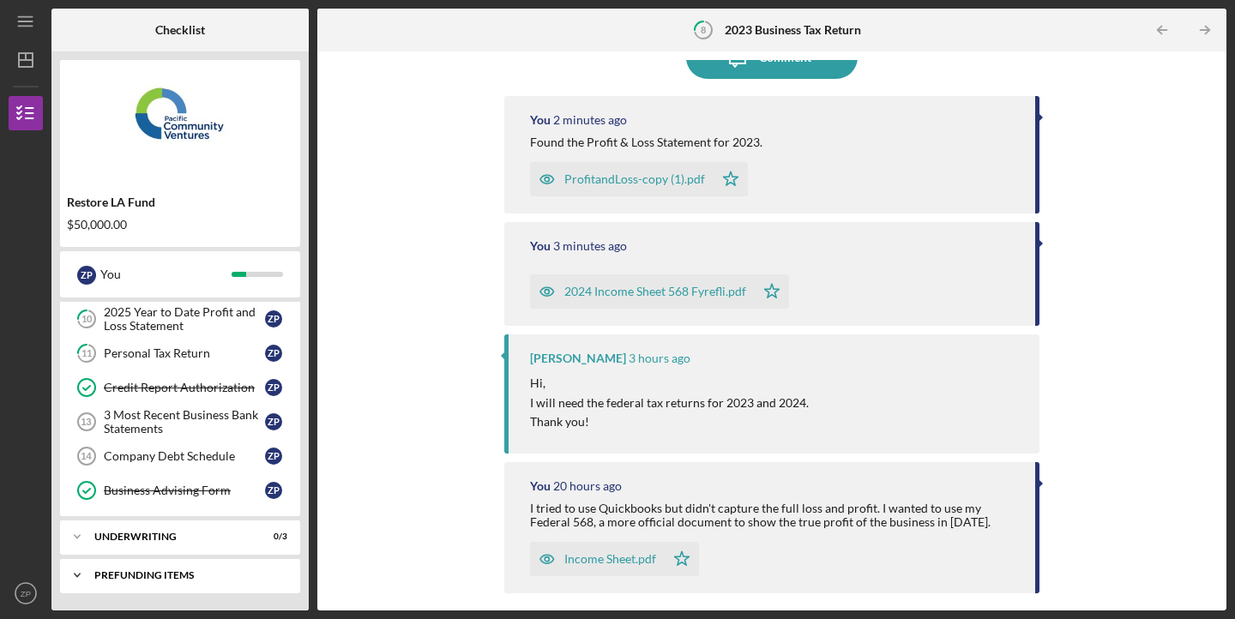
click at [159, 577] on div "Prefunding Items" at bounding box center [186, 575] width 184 height 10
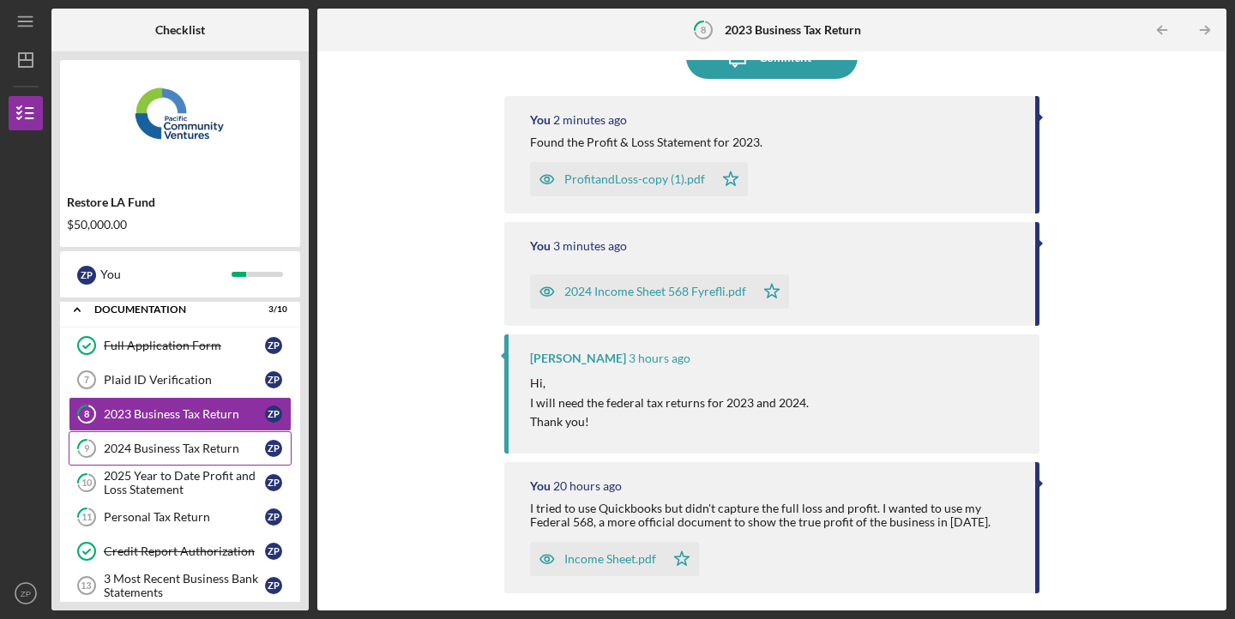
scroll to position [233, 0]
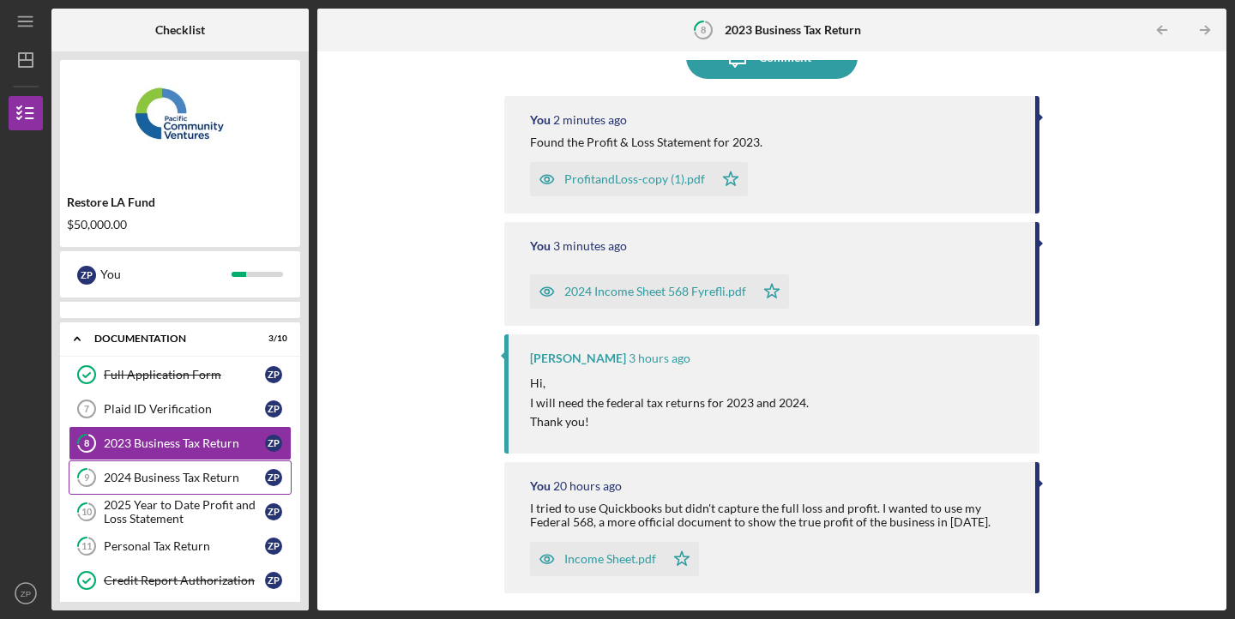
click at [184, 479] on div "2024 Business Tax Return" at bounding box center [184, 478] width 161 height 14
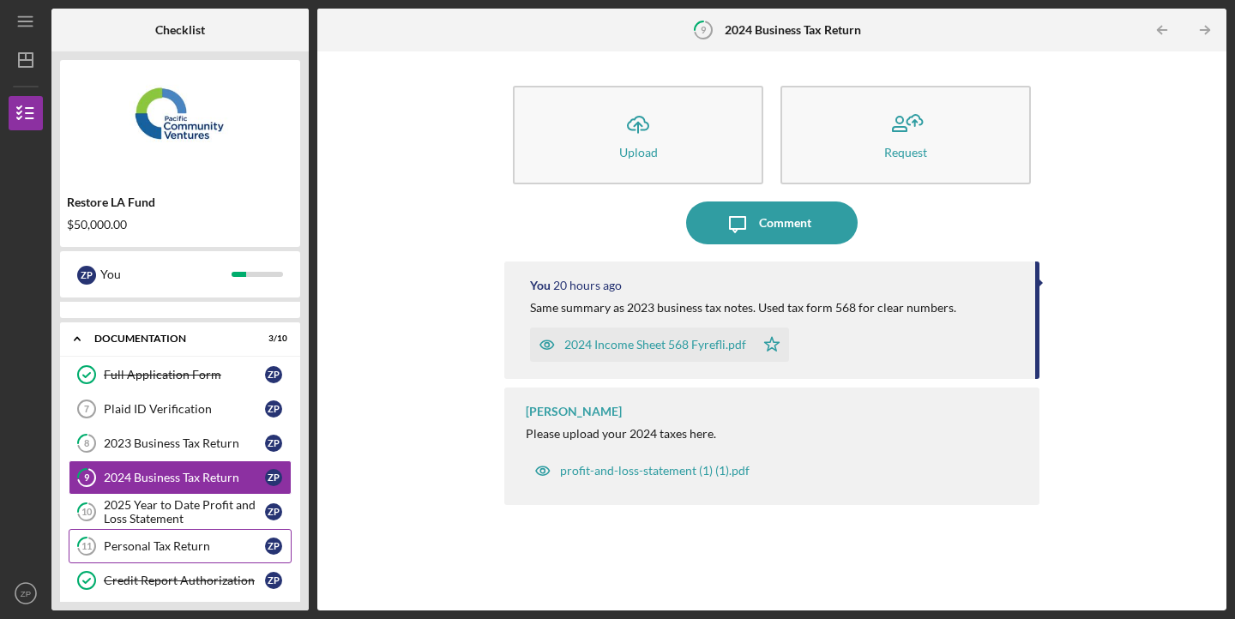
click at [159, 529] on link "11 Personal Tax Return Z P" at bounding box center [180, 546] width 223 height 34
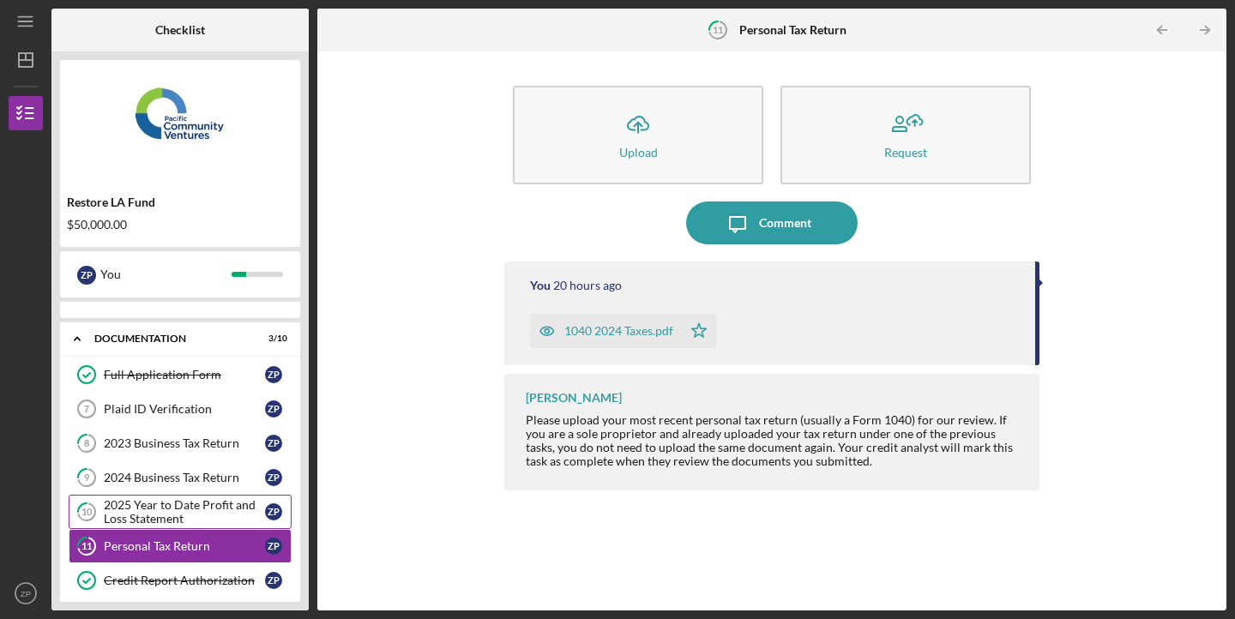
click at [165, 513] on div "2025 Year to Date Profit and Loss Statement" at bounding box center [184, 511] width 161 height 27
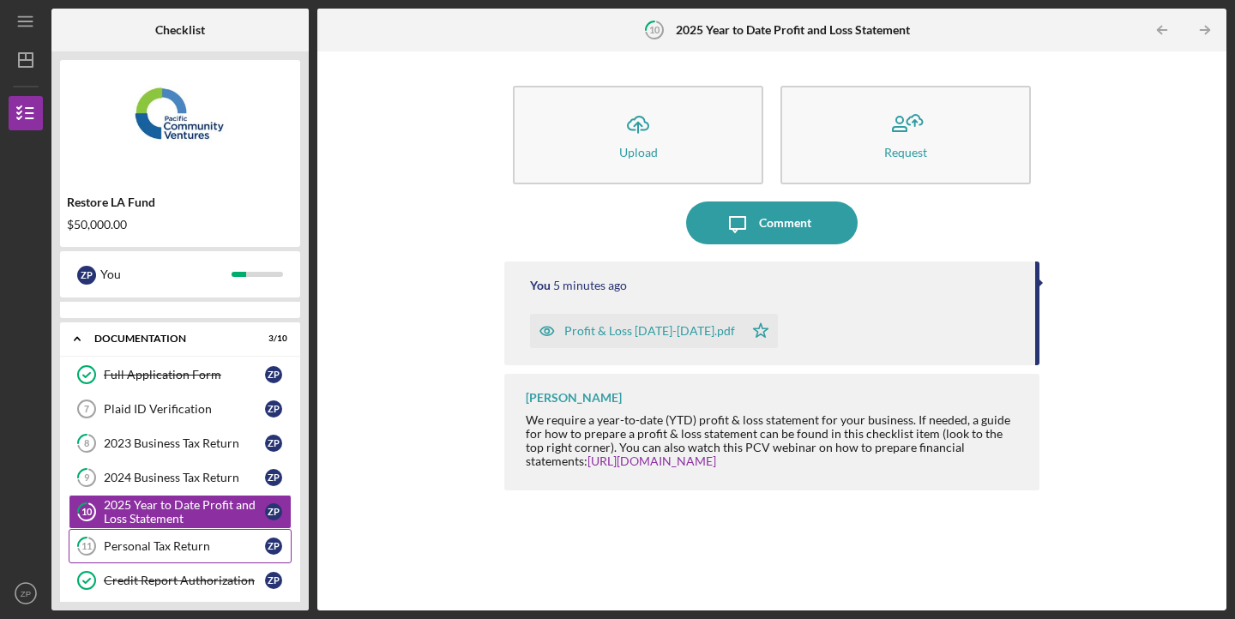
click at [149, 539] on div "Personal Tax Return" at bounding box center [184, 546] width 161 height 14
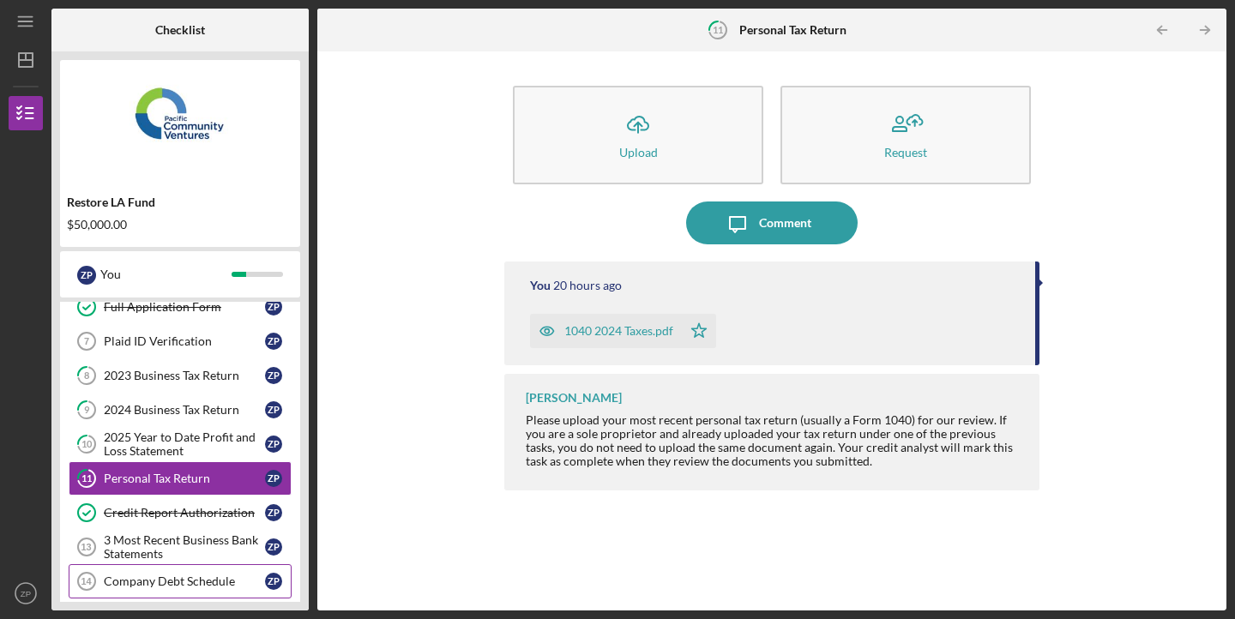
scroll to position [299, 0]
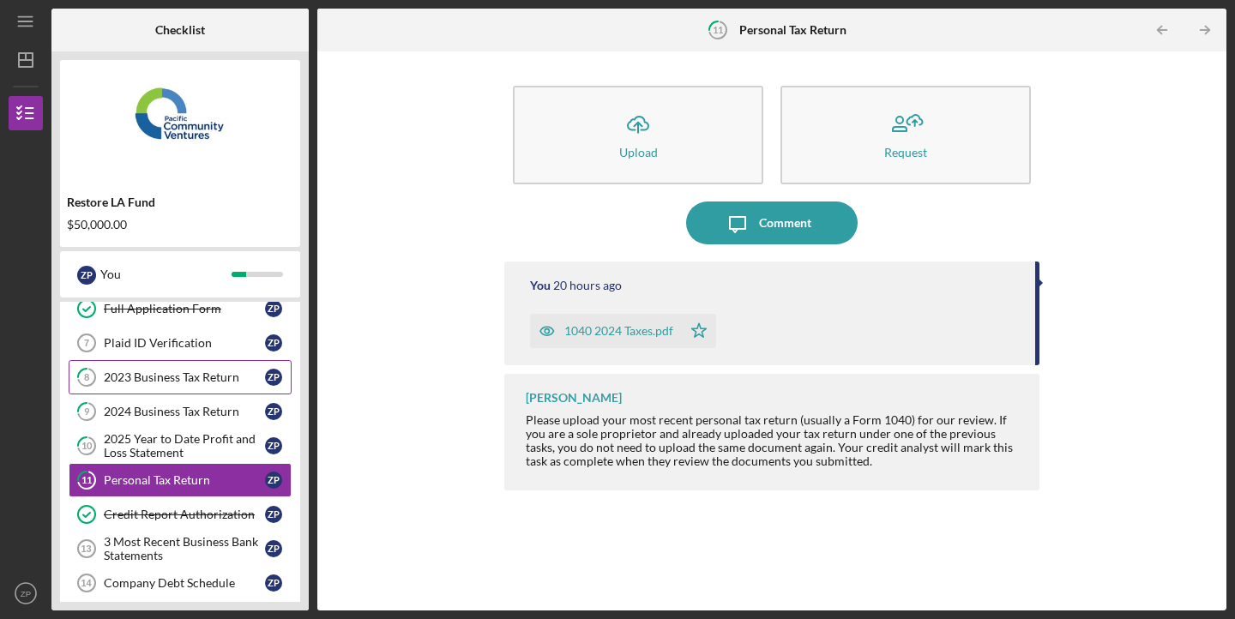
click at [193, 385] on link "8 2023 Business Tax Return Z P" at bounding box center [180, 377] width 223 height 34
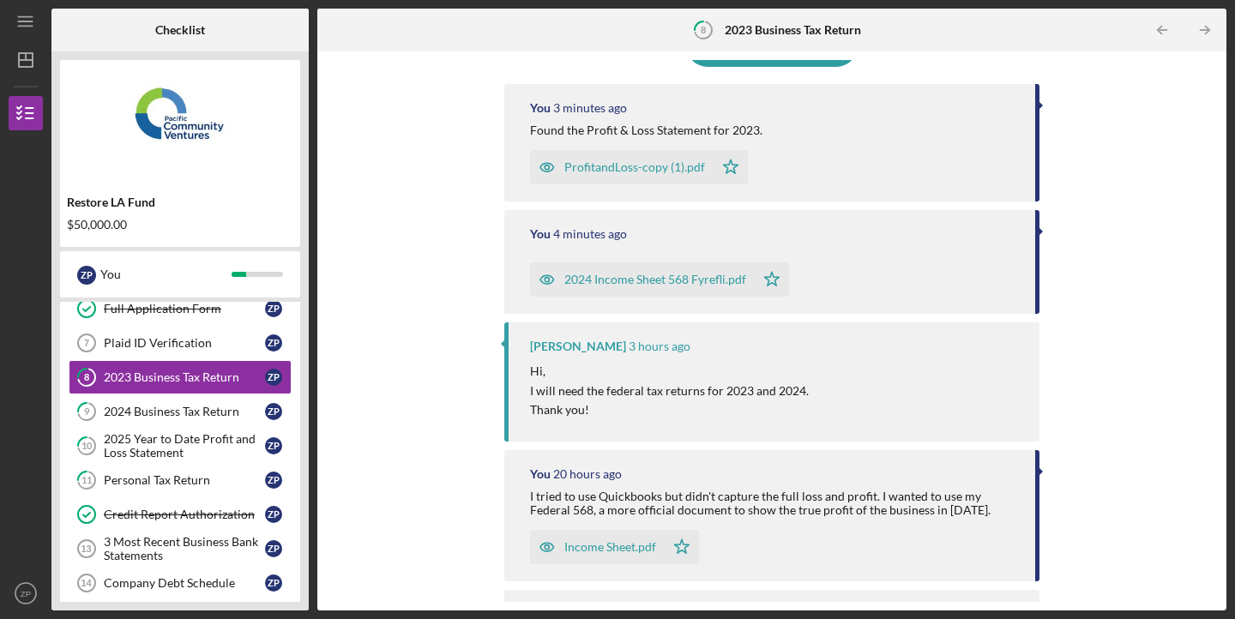
scroll to position [252, 0]
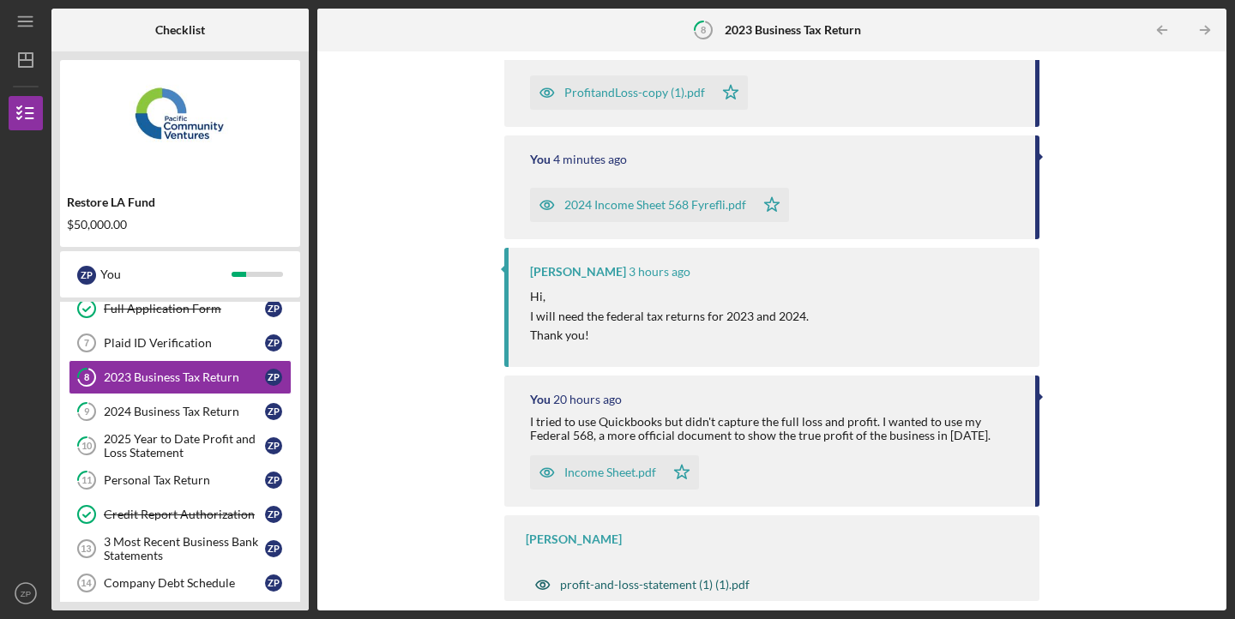
click at [637, 592] on div "profit-and-loss-statement (1) (1).pdf" at bounding box center [642, 585] width 232 height 34
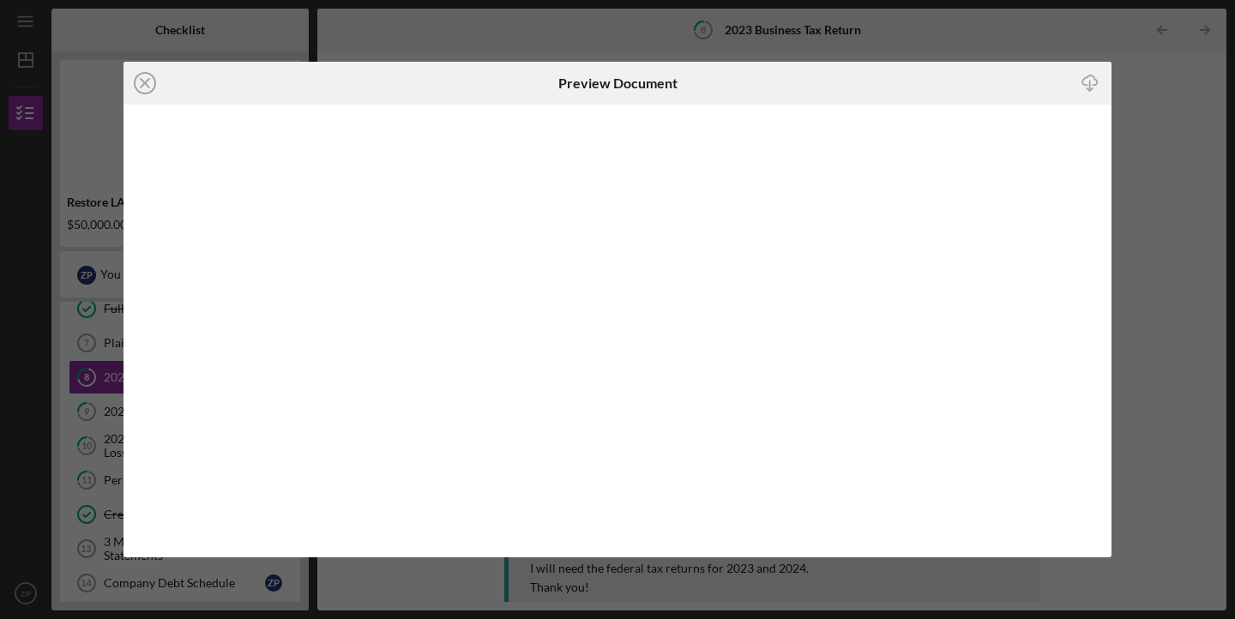
scroll to position [252, 0]
click at [144, 76] on icon "Icon/Close" at bounding box center [144, 83] width 43 height 43
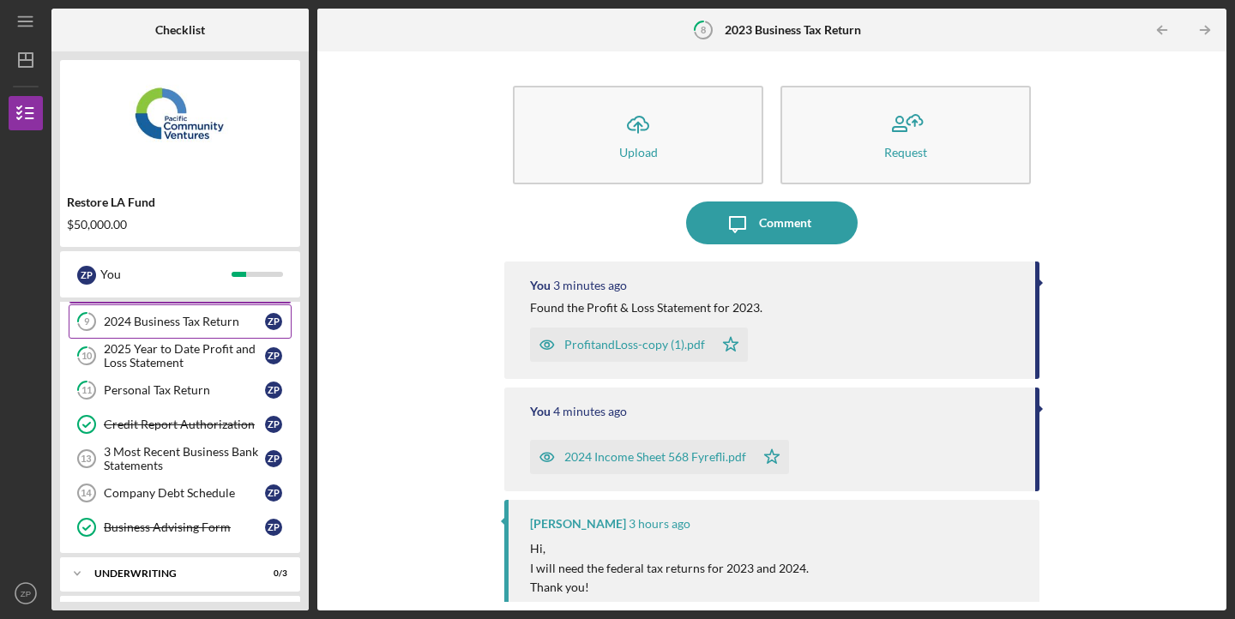
scroll to position [391, 0]
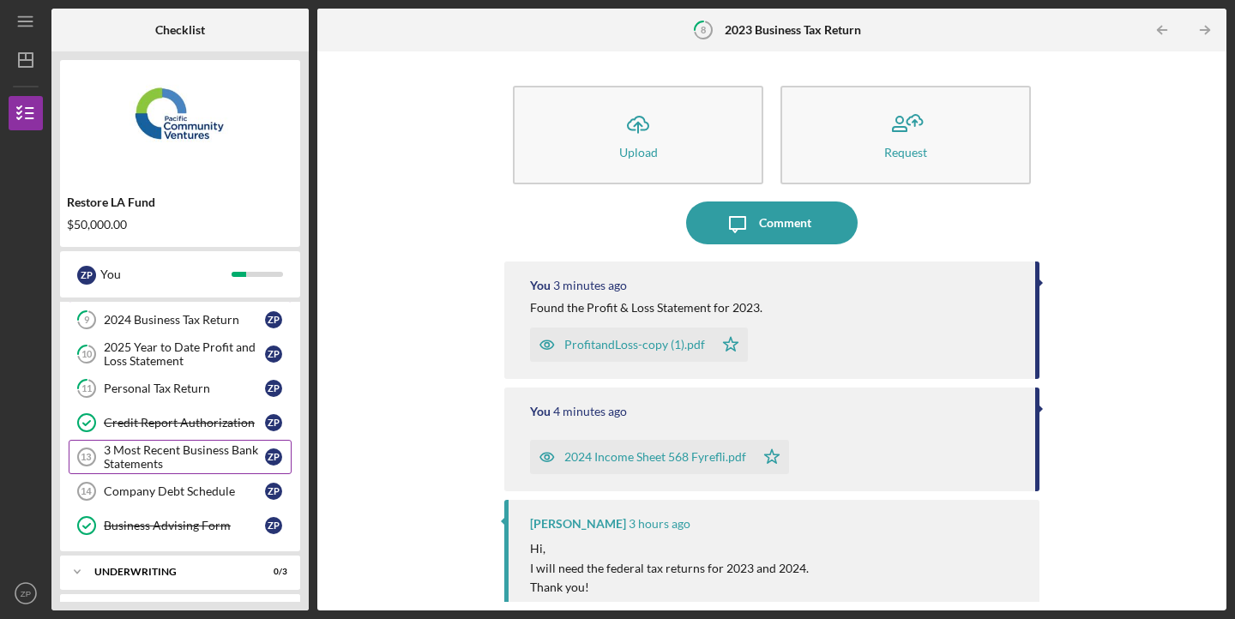
click at [176, 458] on div "3 Most Recent Business Bank Statements" at bounding box center [184, 456] width 161 height 27
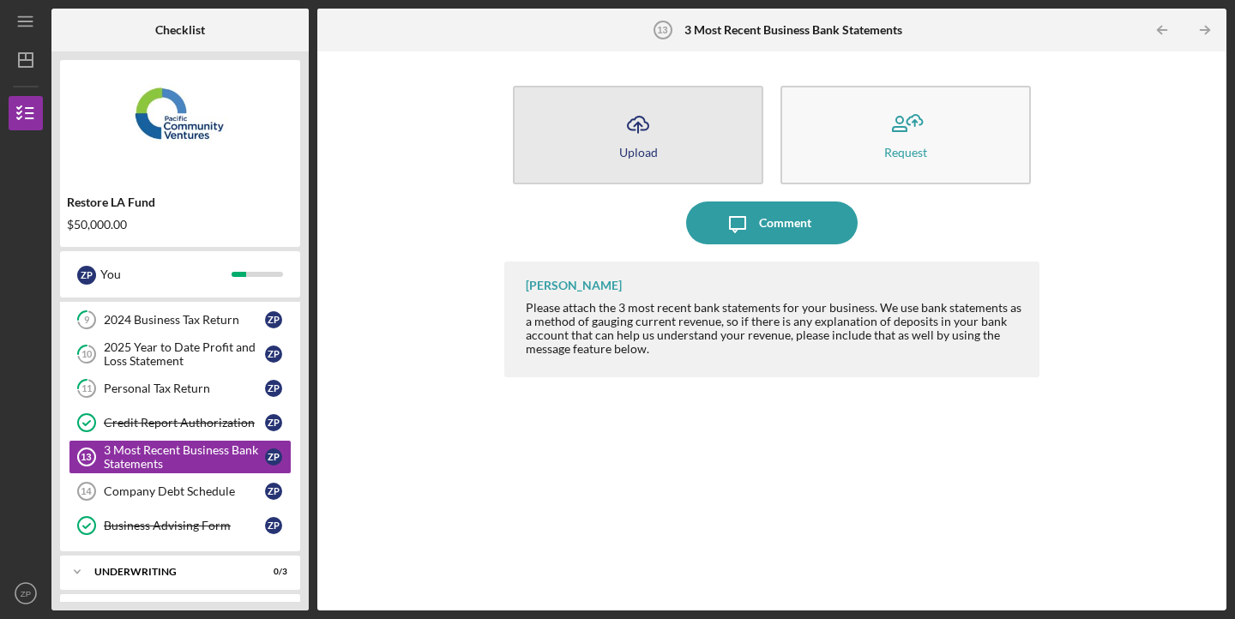
click at [672, 157] on button "Icon/Upload Upload" at bounding box center [638, 135] width 250 height 99
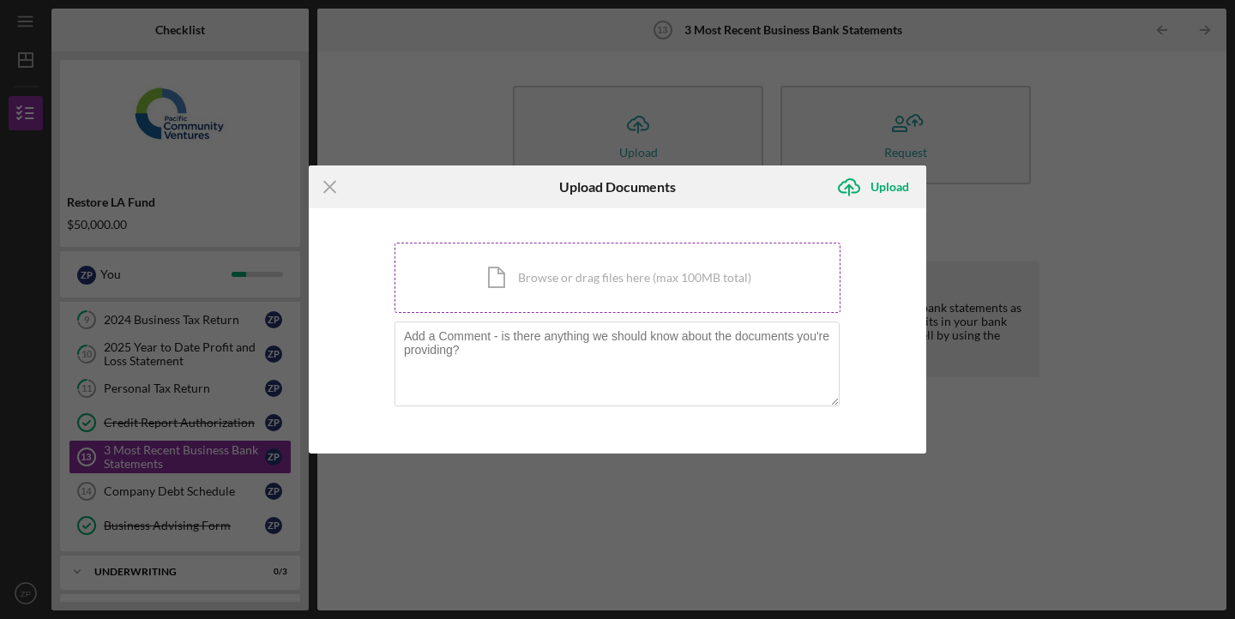
click at [614, 278] on div "Icon/Document Browse or drag files here (max 100MB total) Tap to choose files o…" at bounding box center [617, 278] width 446 height 70
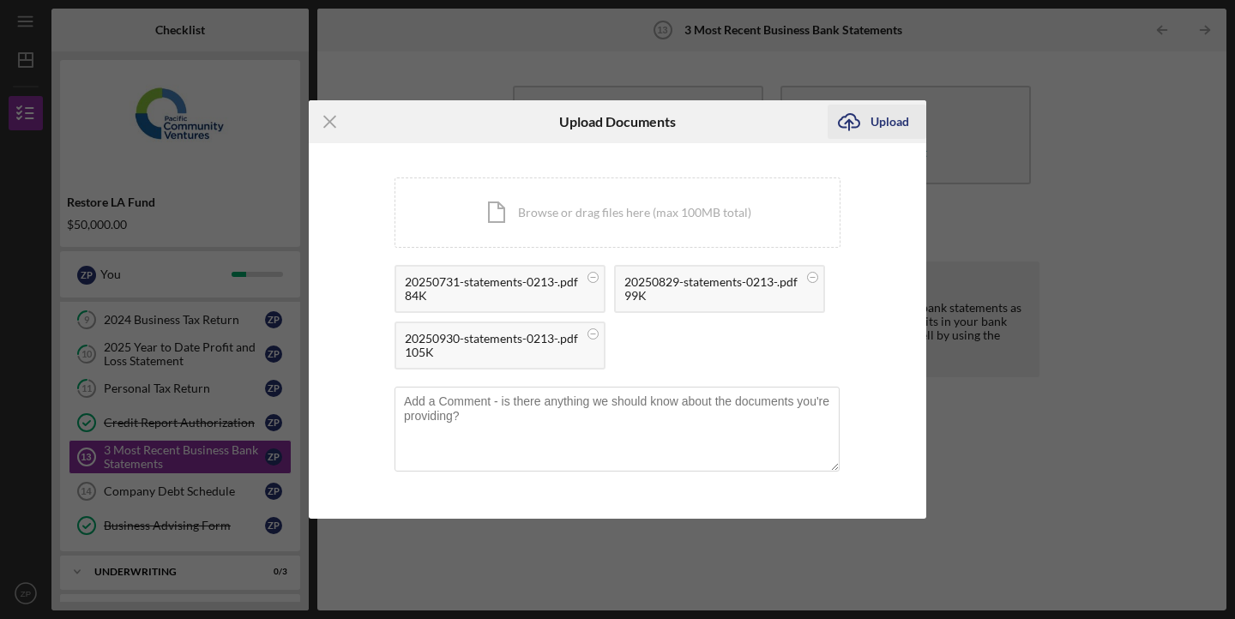
click at [893, 117] on div "Upload" at bounding box center [889, 122] width 39 height 34
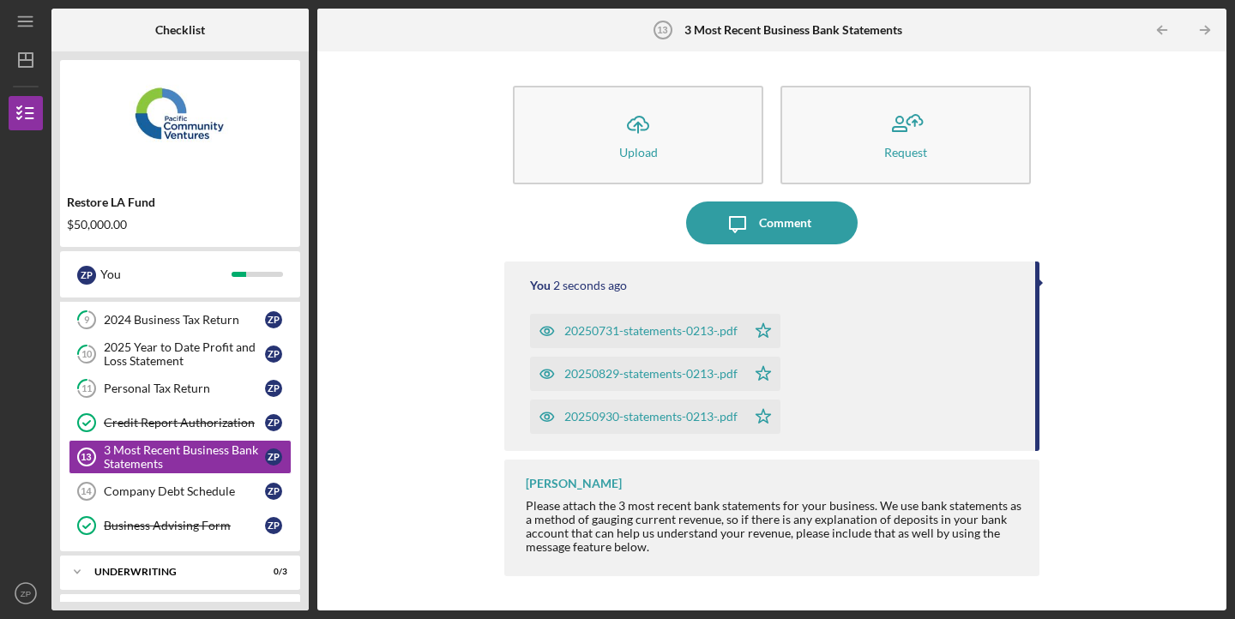
click at [702, 334] on div "20250731-statements-0213-.pdf" at bounding box center [650, 331] width 173 height 14
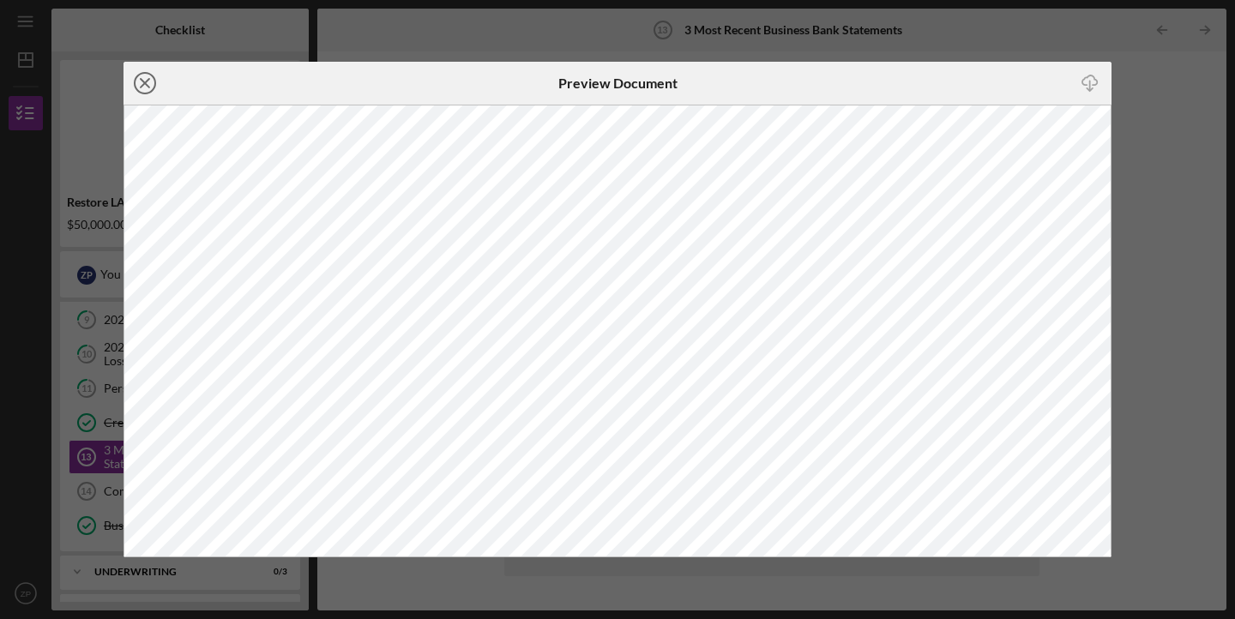
click at [147, 90] on icon "Icon/Close" at bounding box center [144, 83] width 43 height 43
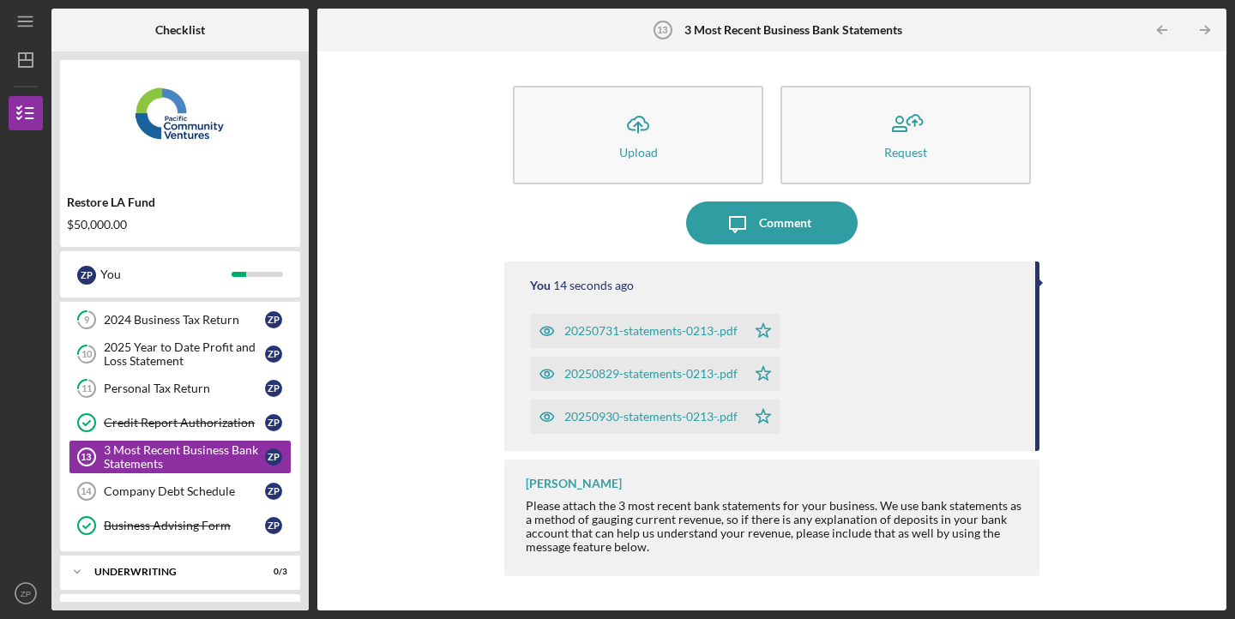
click at [590, 373] on div "20250829-statements-0213-.pdf" at bounding box center [650, 374] width 173 height 14
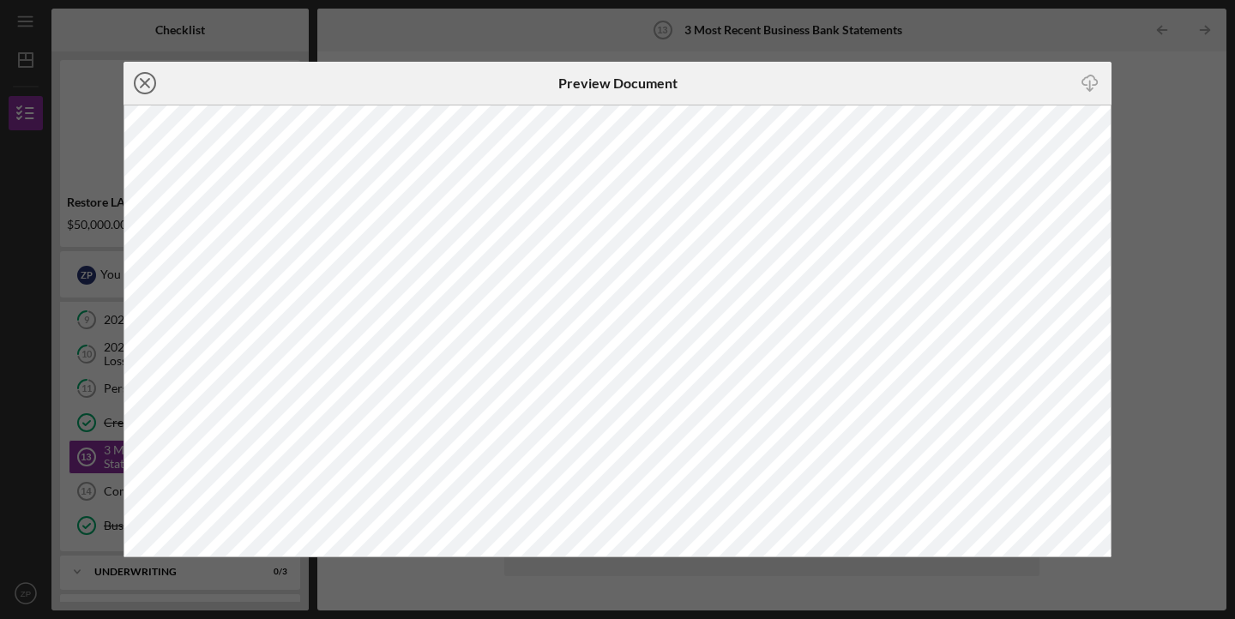
click at [139, 88] on icon "Icon/Close" at bounding box center [144, 83] width 43 height 43
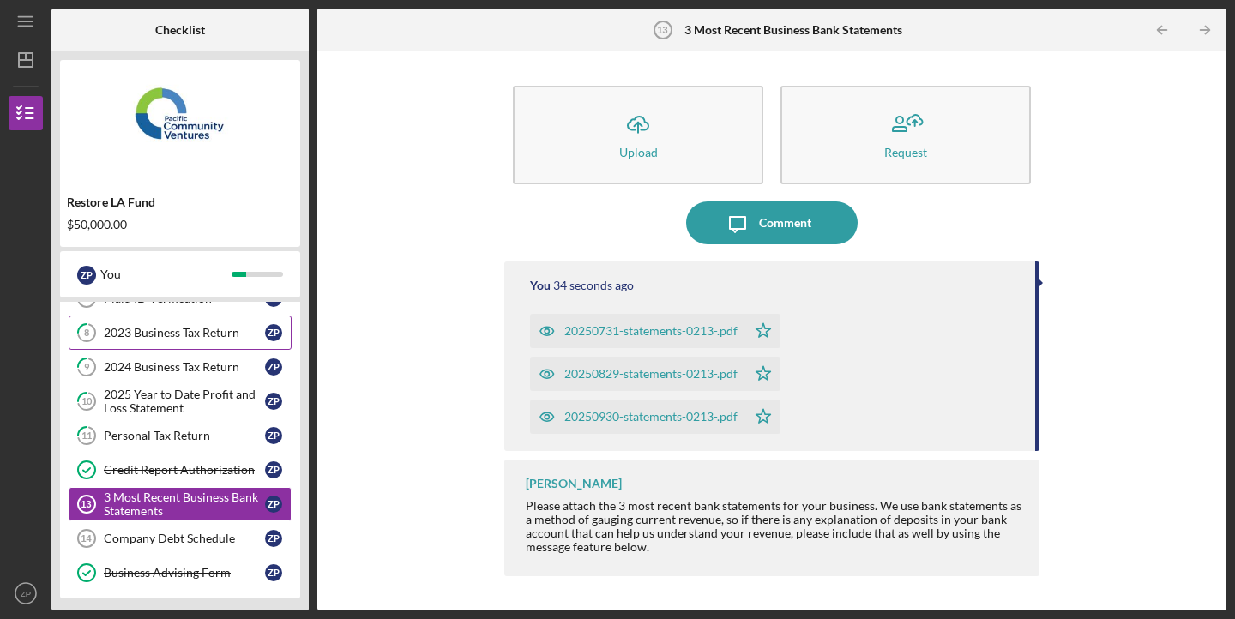
scroll to position [368, 0]
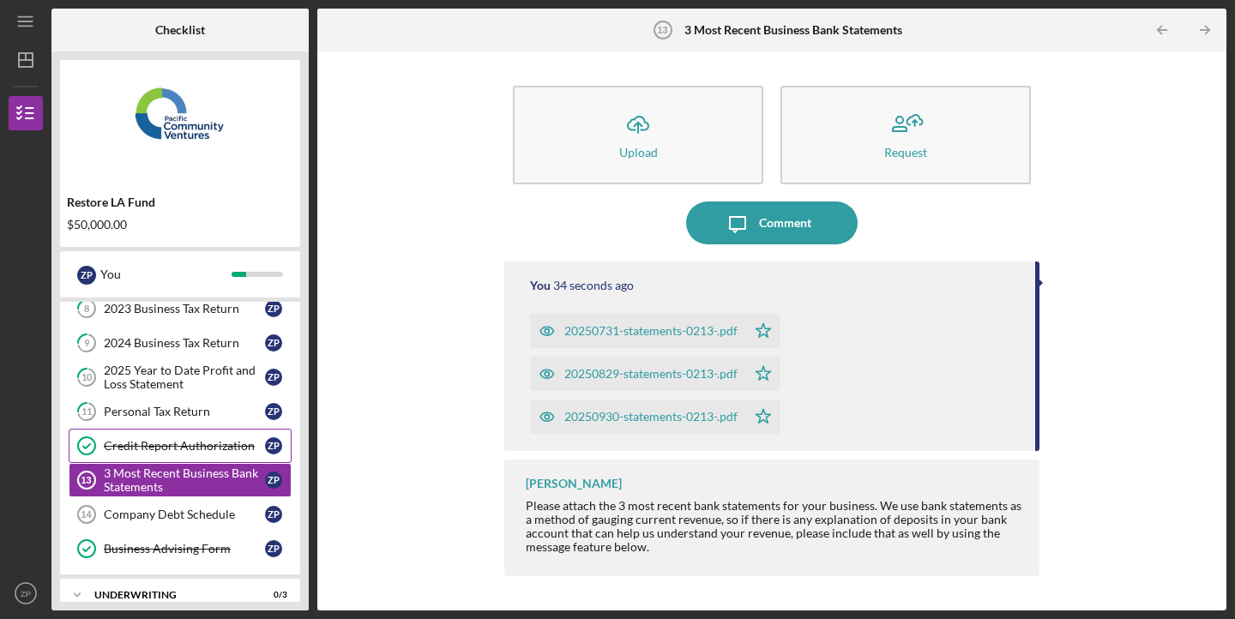
click at [159, 448] on div "Credit Report Authorization" at bounding box center [184, 446] width 161 height 14
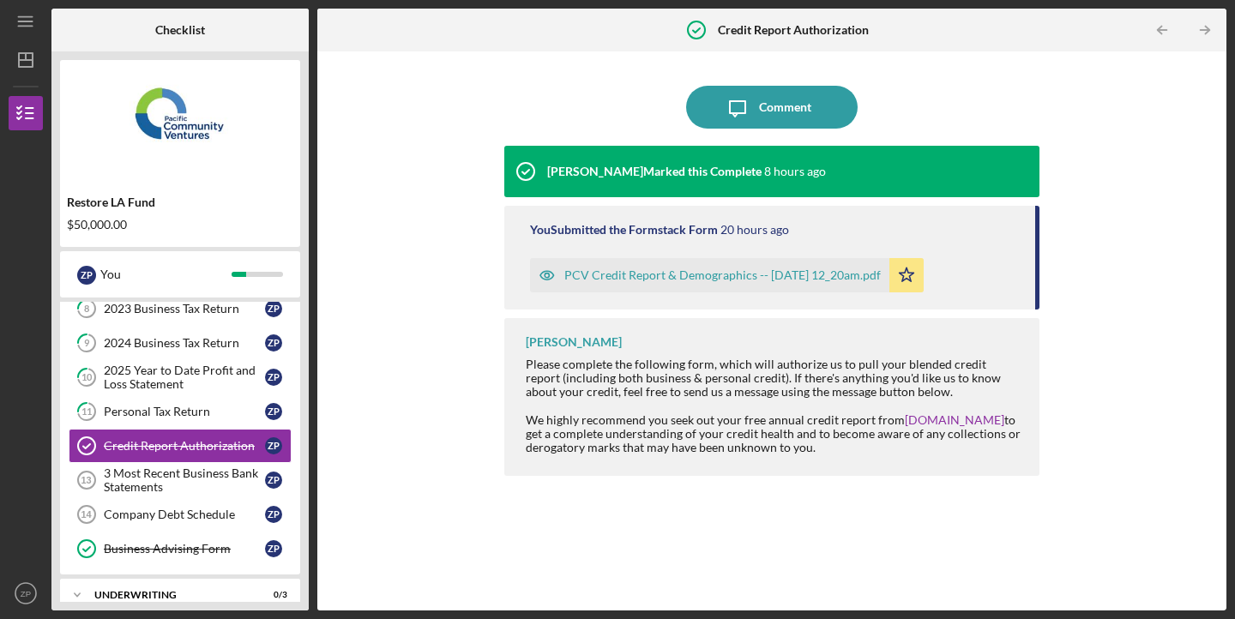
click at [664, 278] on div "PCV Credit Report & Demographics -- [DATE] 12_20am.pdf" at bounding box center [722, 275] width 316 height 14
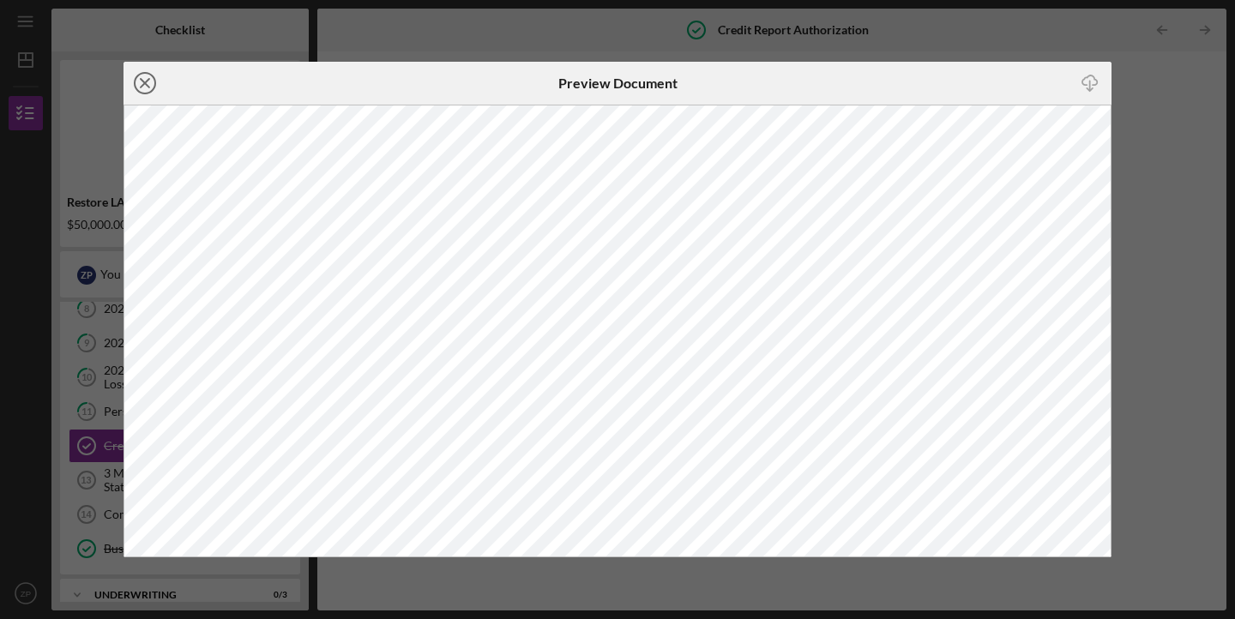
click at [147, 87] on icon "Icon/Close" at bounding box center [144, 83] width 43 height 43
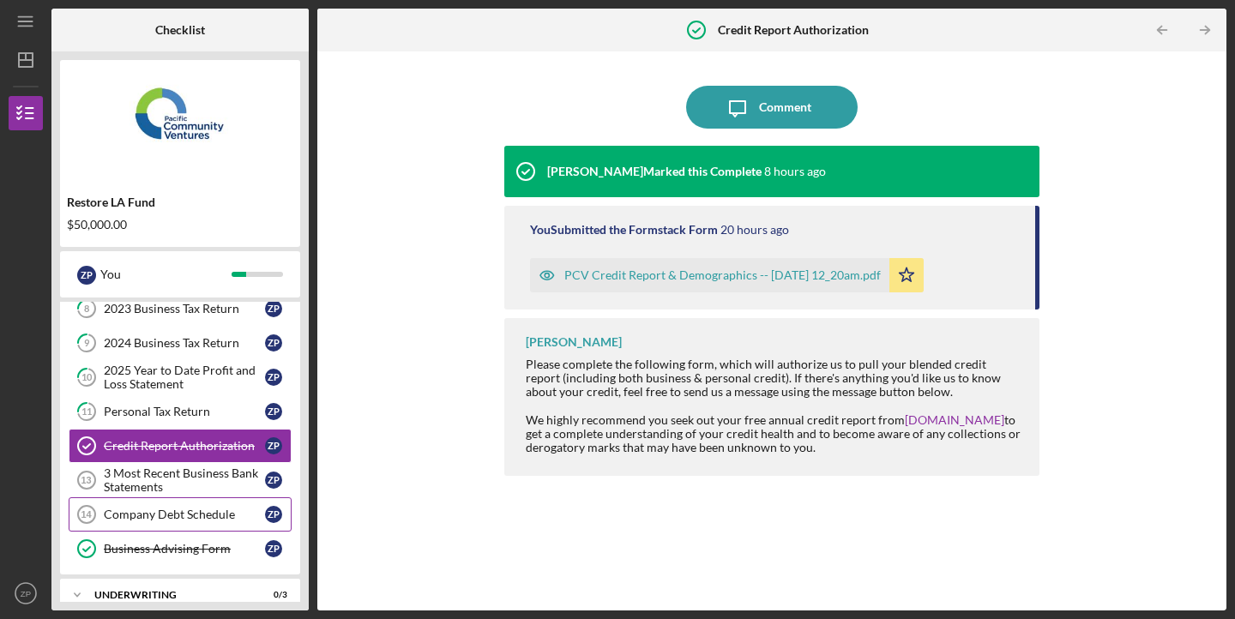
click at [165, 508] on div "Company Debt Schedule" at bounding box center [184, 515] width 161 height 14
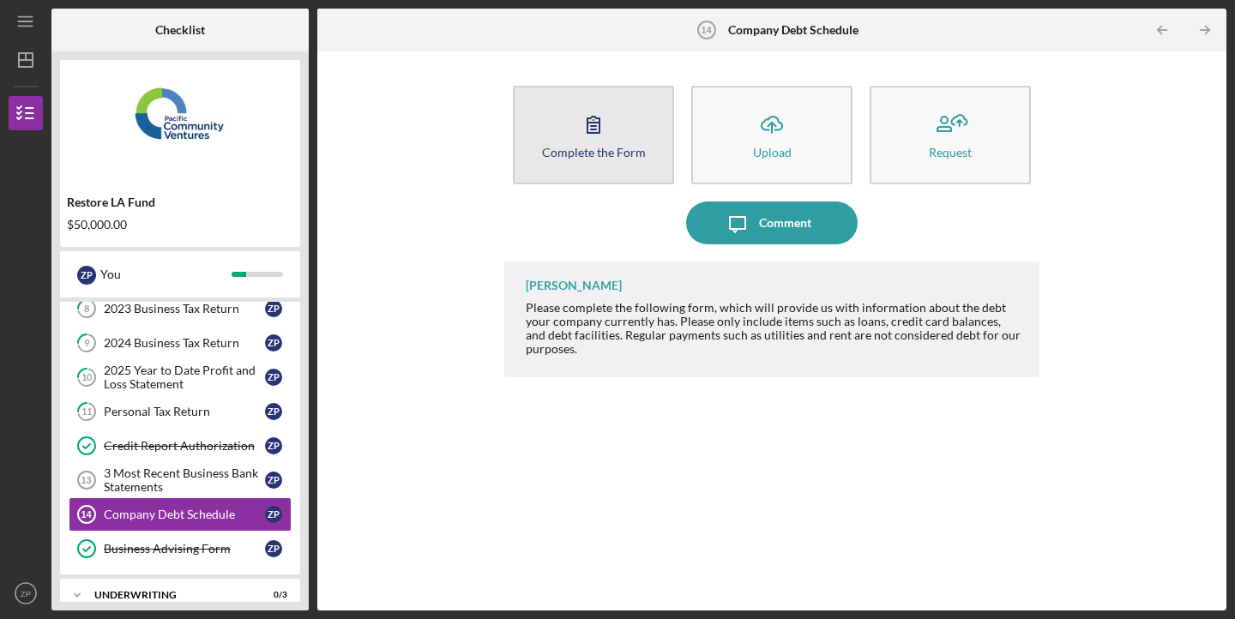
click at [586, 143] on icon "button" at bounding box center [593, 124] width 43 height 43
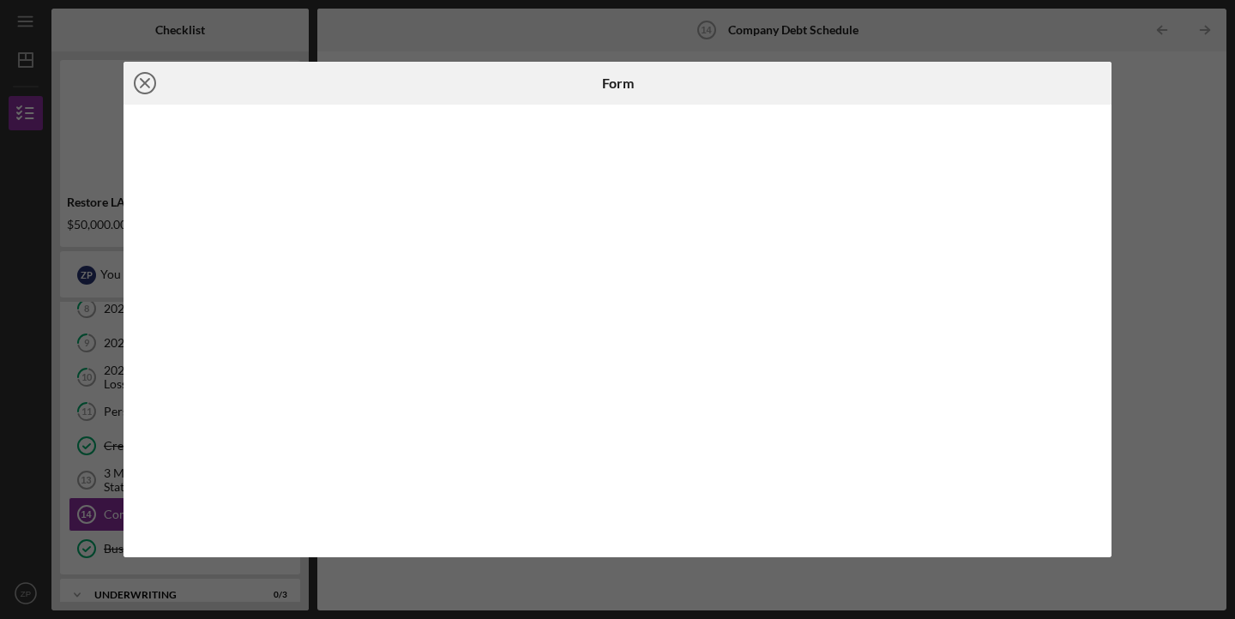
click at [147, 89] on icon "Icon/Close" at bounding box center [144, 83] width 43 height 43
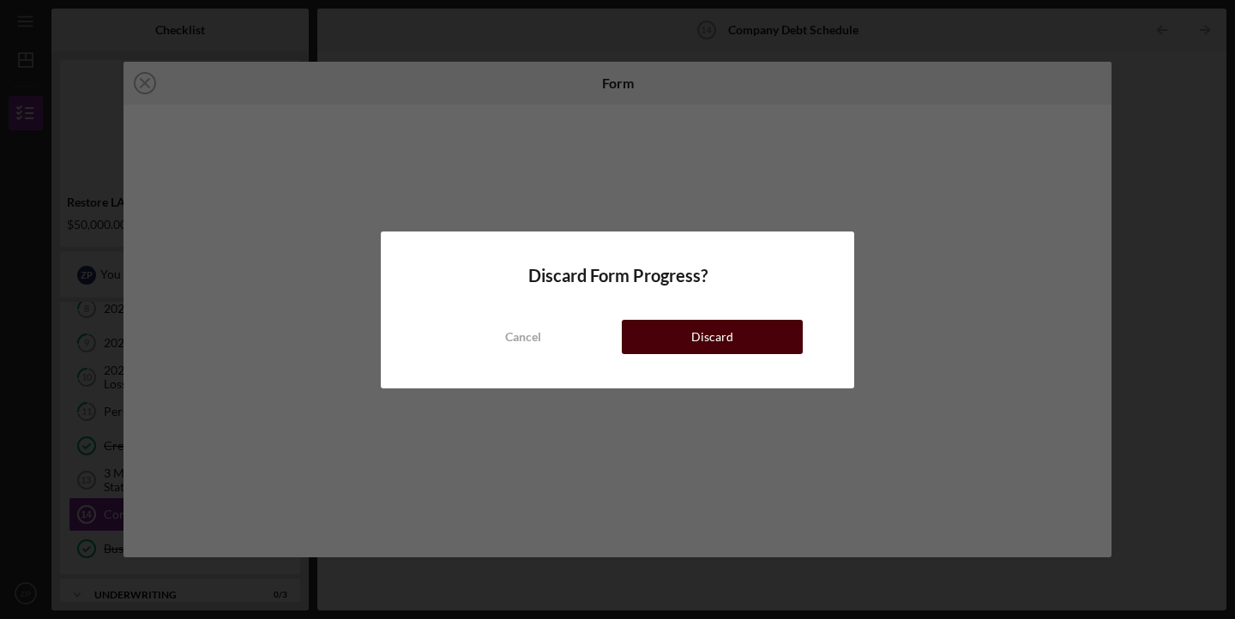
click at [667, 333] on button "Discard" at bounding box center [712, 337] width 181 height 34
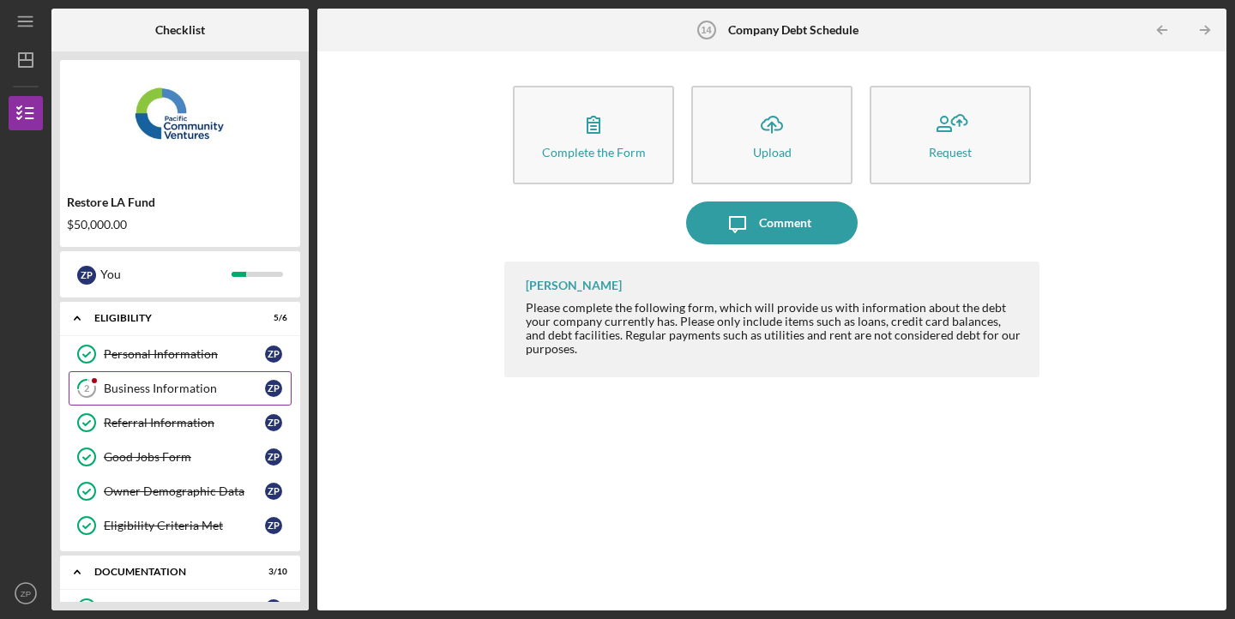
click at [205, 391] on div "Business Information" at bounding box center [184, 389] width 161 height 14
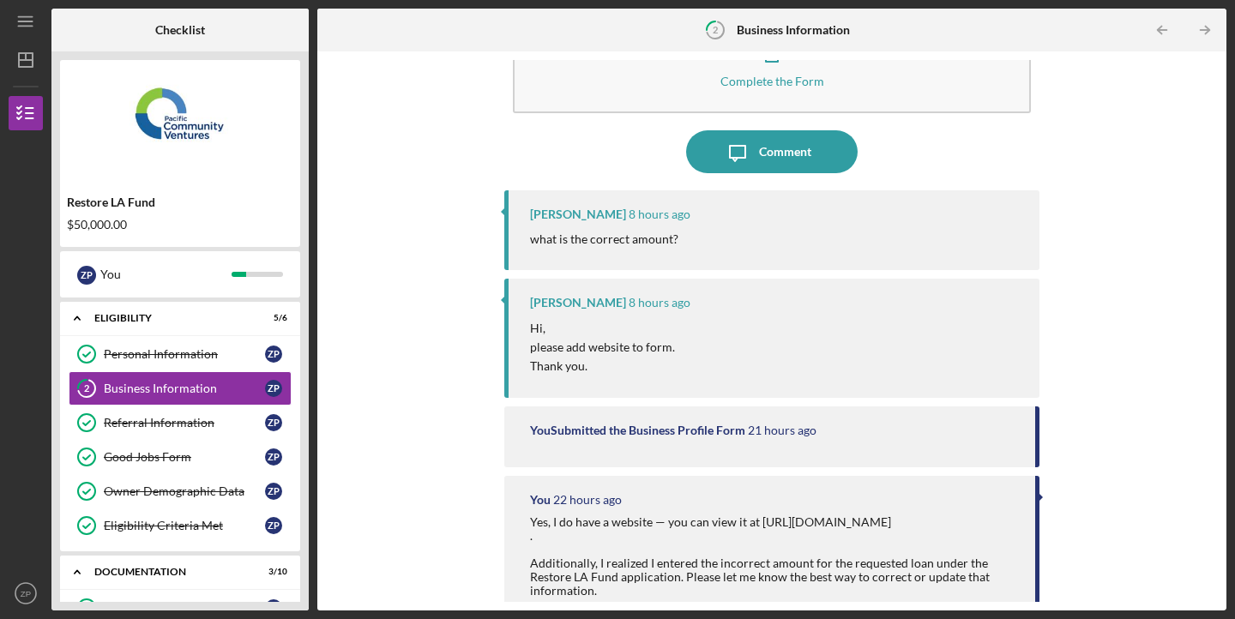
scroll to position [56, 0]
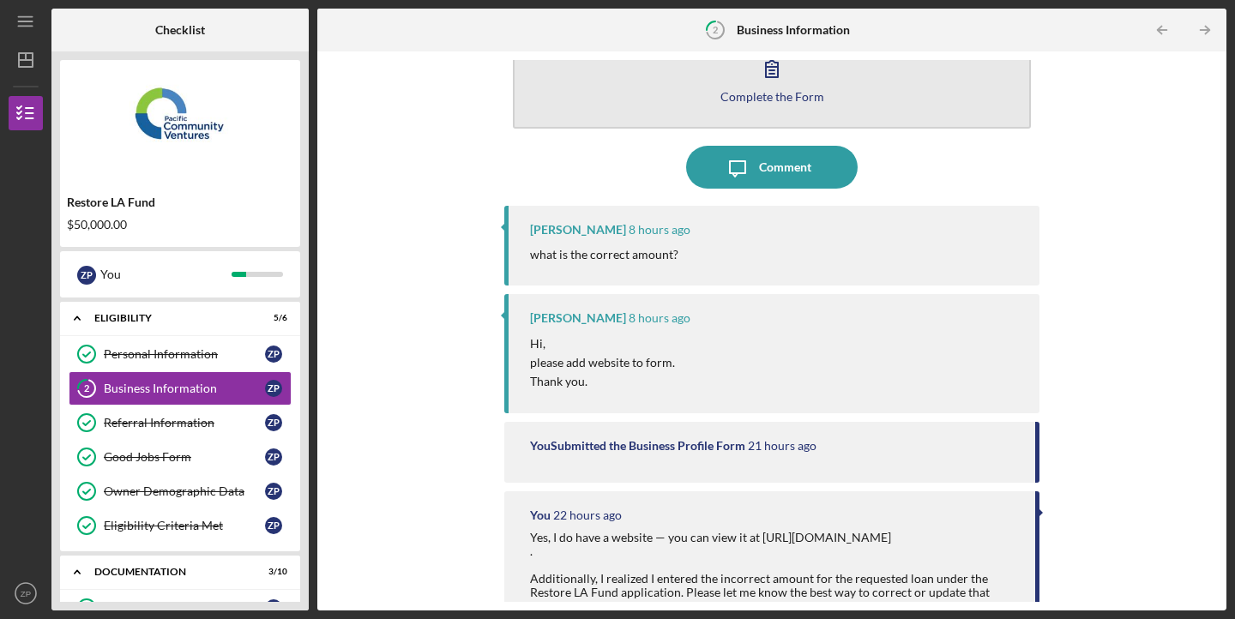
click at [768, 98] on div "Complete the Form" at bounding box center [772, 96] width 104 height 13
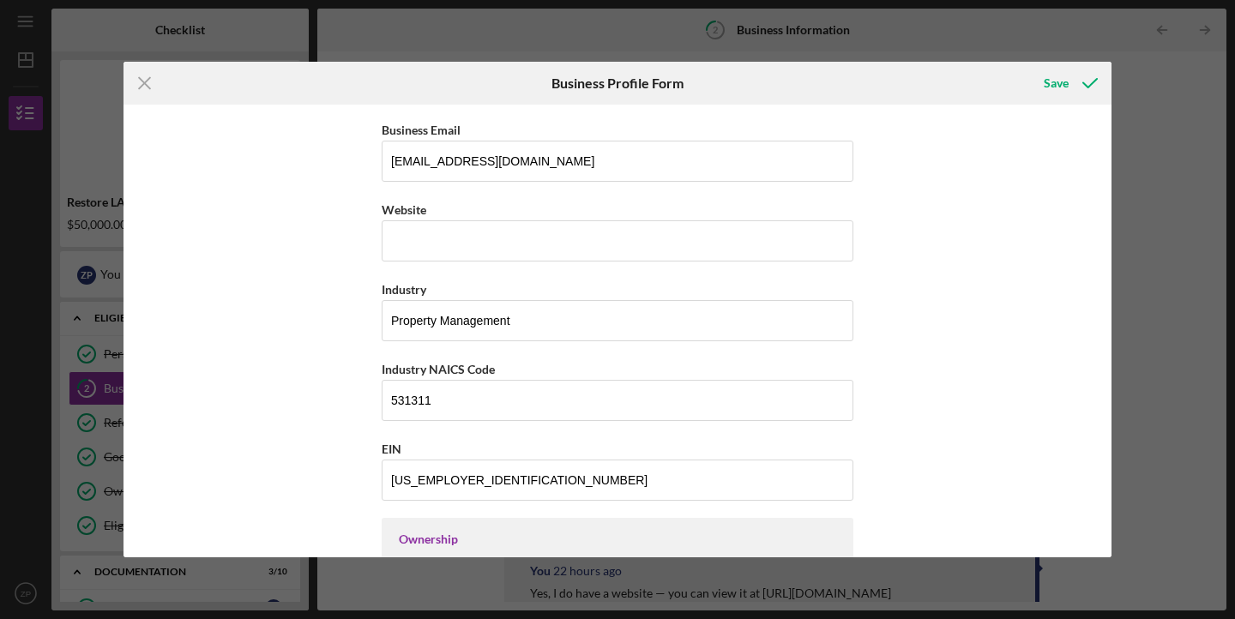
scroll to position [416, 0]
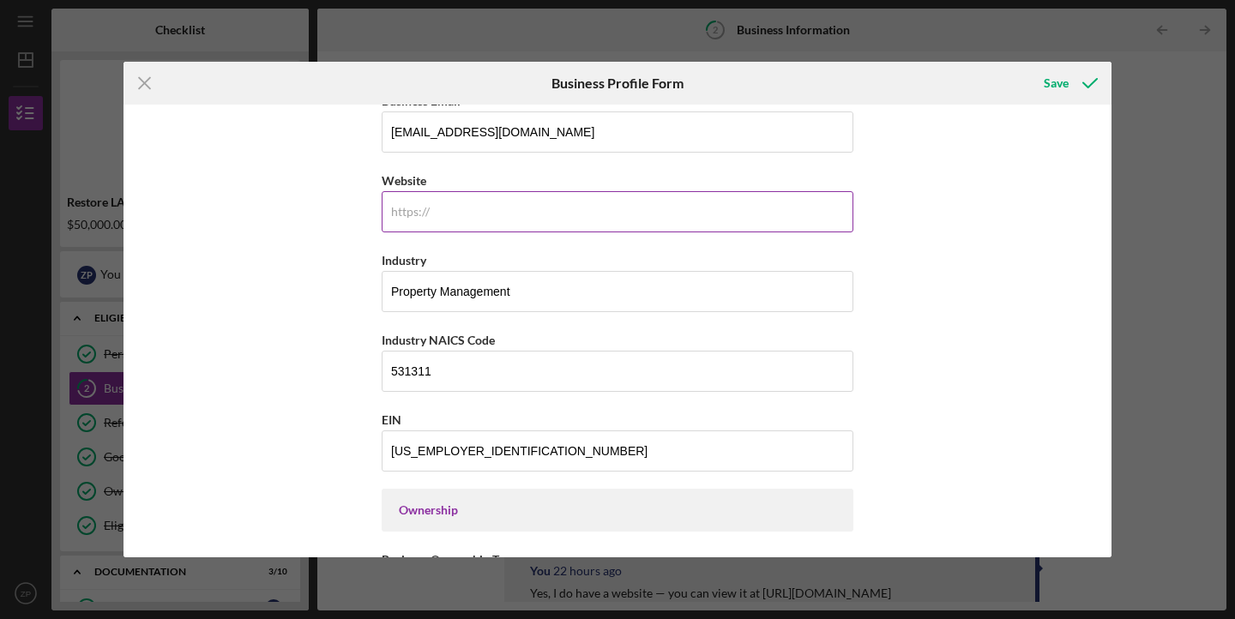
click at [529, 219] on input "Website" at bounding box center [618, 211] width 472 height 41
type input "av"
click at [148, 79] on line at bounding box center [144, 83] width 11 height 11
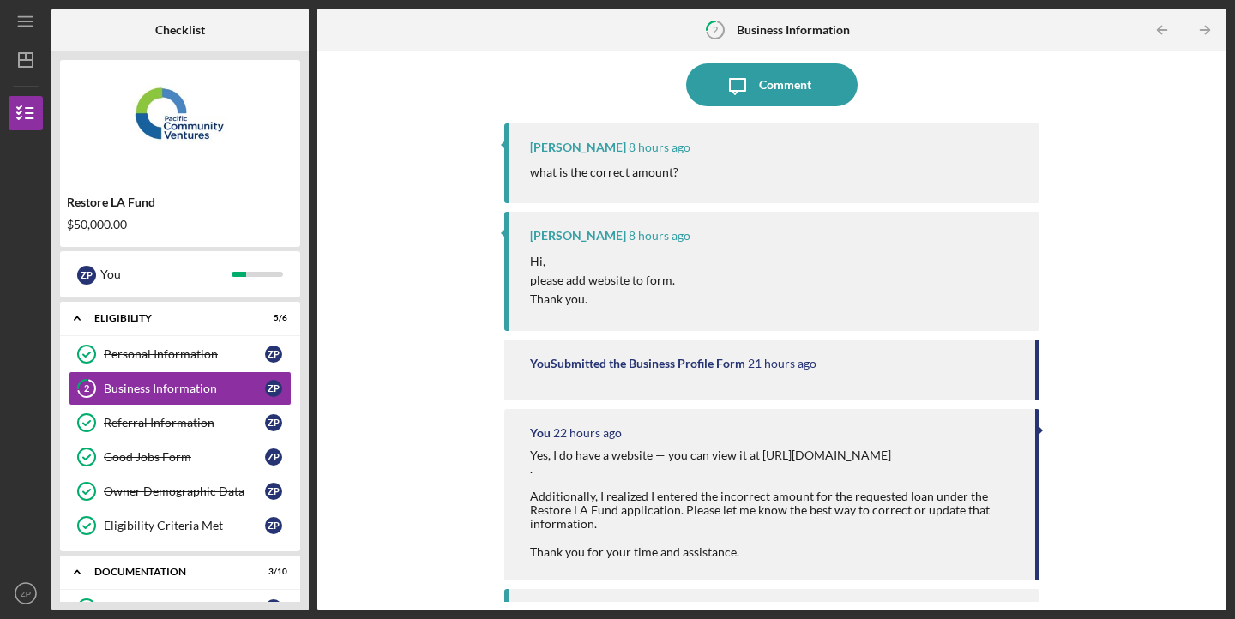
scroll to position [146, 0]
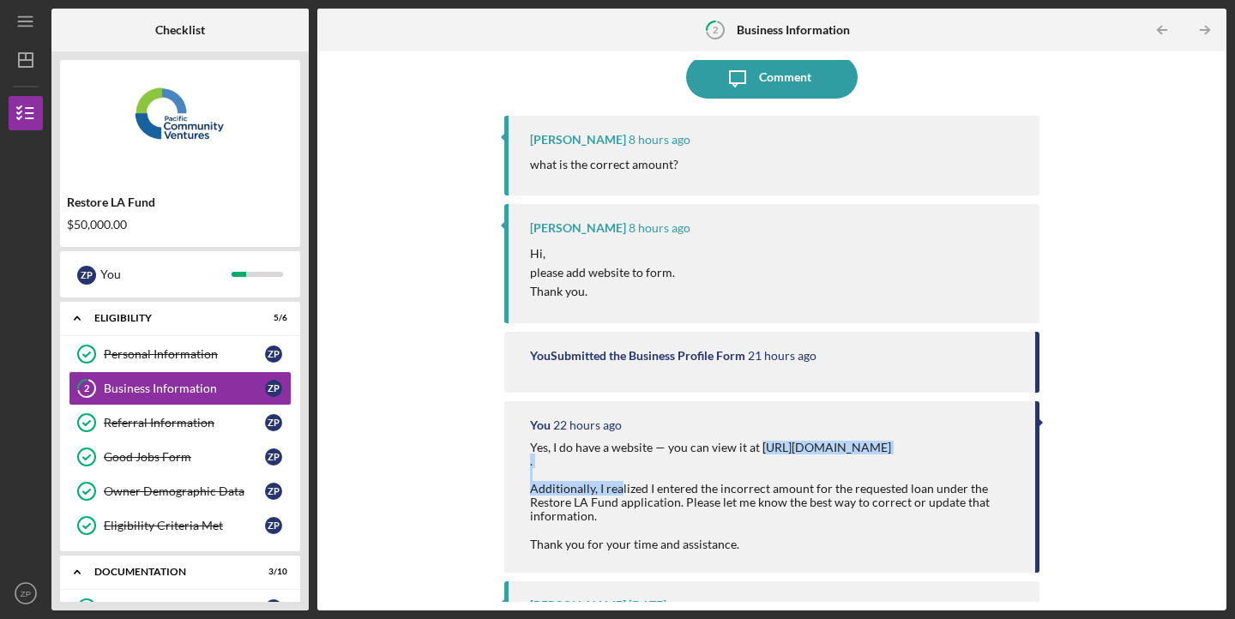
drag, startPoint x: 757, startPoint y: 447, endPoint x: 983, endPoint y: 448, distance: 225.5
click at [983, 448] on div "Yes, I do have a website — you can view it at [URL][DOMAIN_NAME] . Additionally…" at bounding box center [774, 496] width 488 height 111
copy div "[URL][DOMAIN_NAME]"
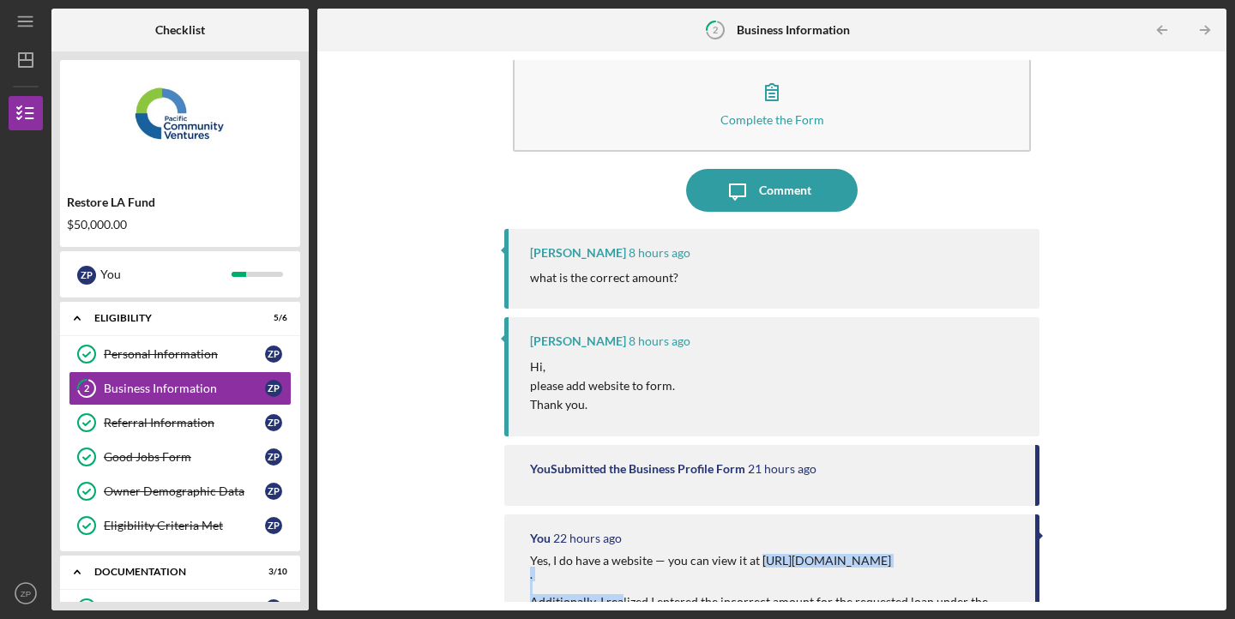
scroll to position [0, 0]
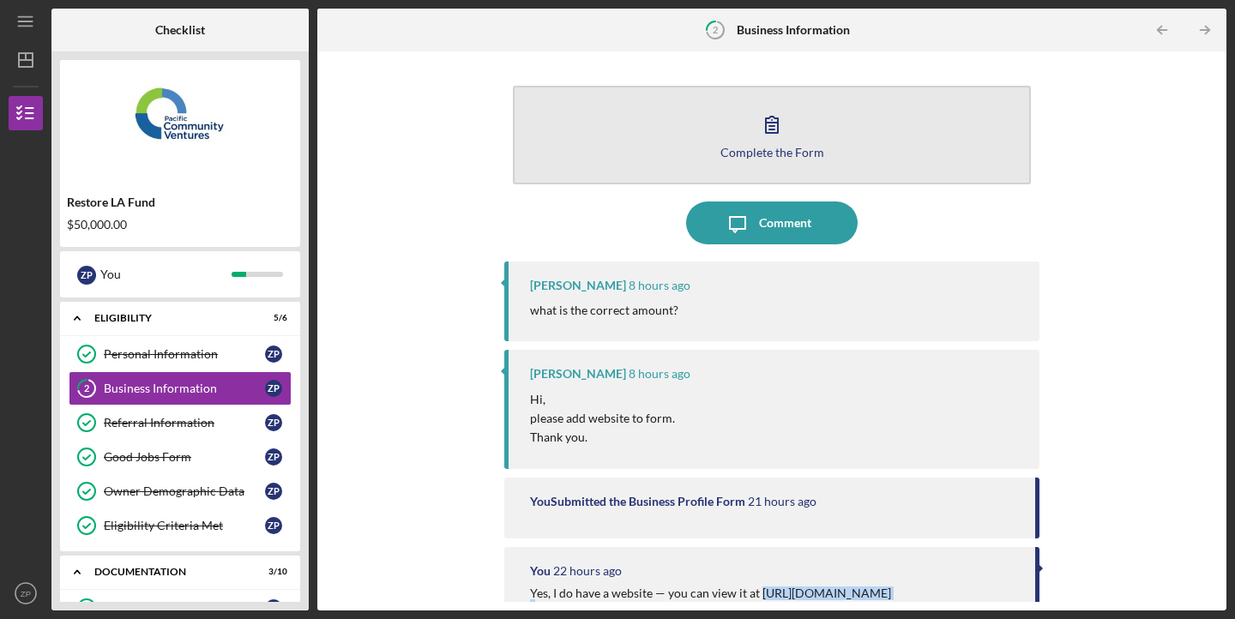
click at [778, 129] on icon "button" at bounding box center [771, 124] width 43 height 43
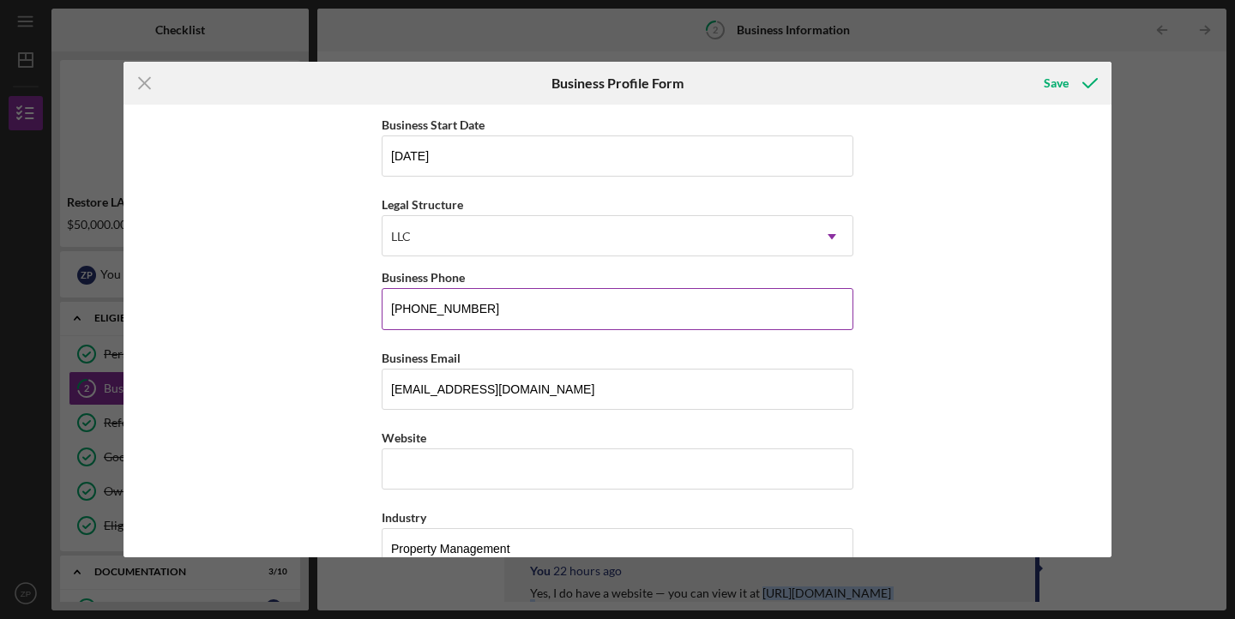
scroll to position [234, 0]
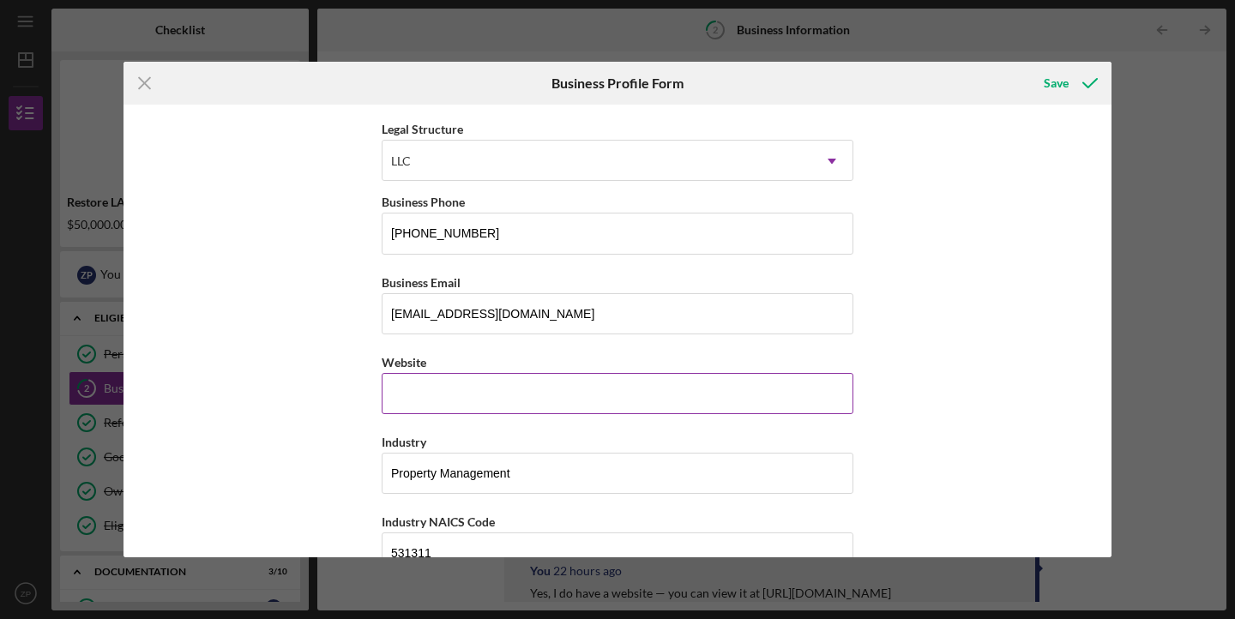
click at [510, 406] on input "Website" at bounding box center [618, 393] width 472 height 41
paste input "[DOMAIN_NAME][URL]"
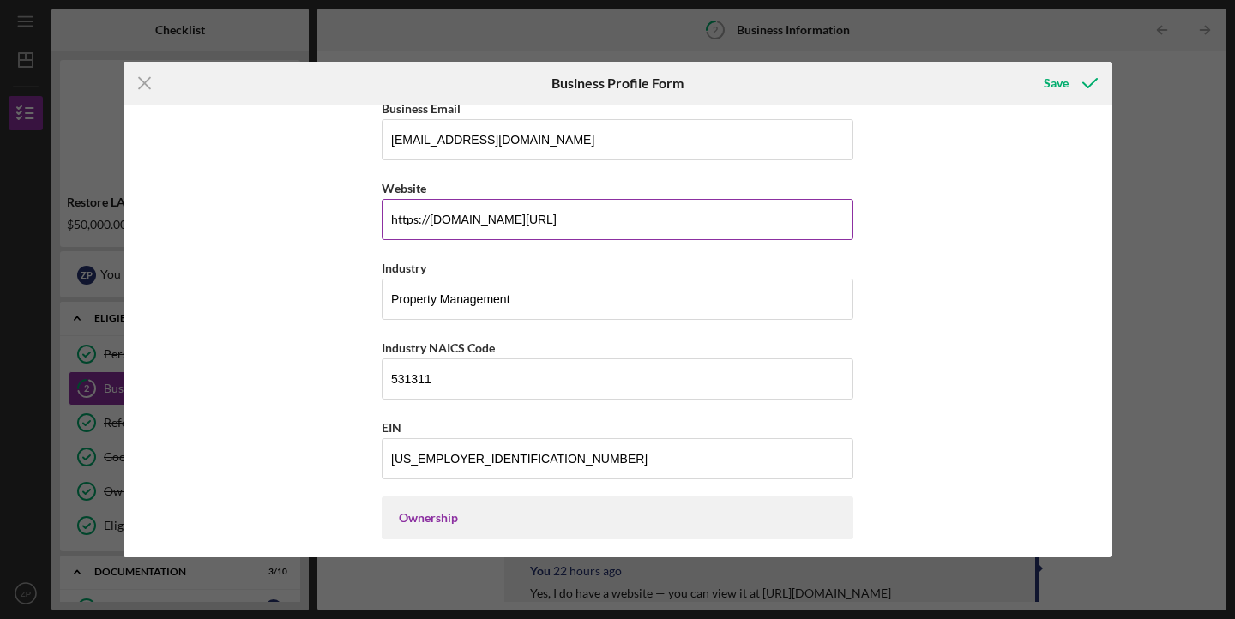
scroll to position [712, 0]
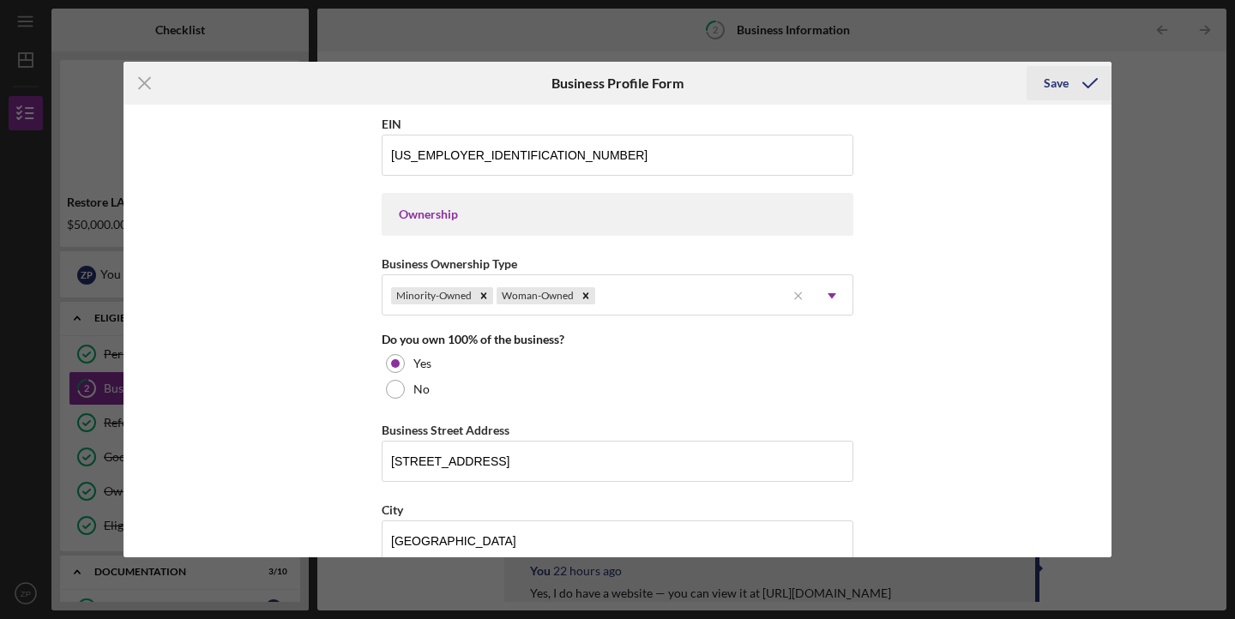
type input "[DOMAIN_NAME][URL]"
click at [1073, 76] on icon "submit" at bounding box center [1089, 83] width 43 height 43
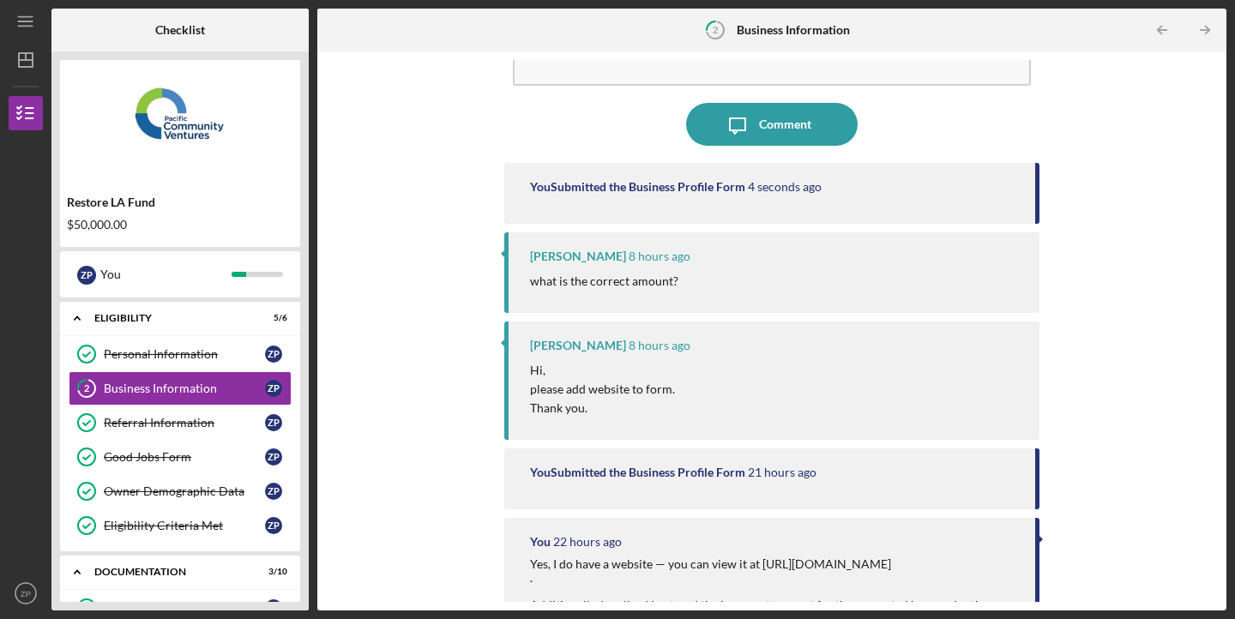
scroll to position [108, 0]
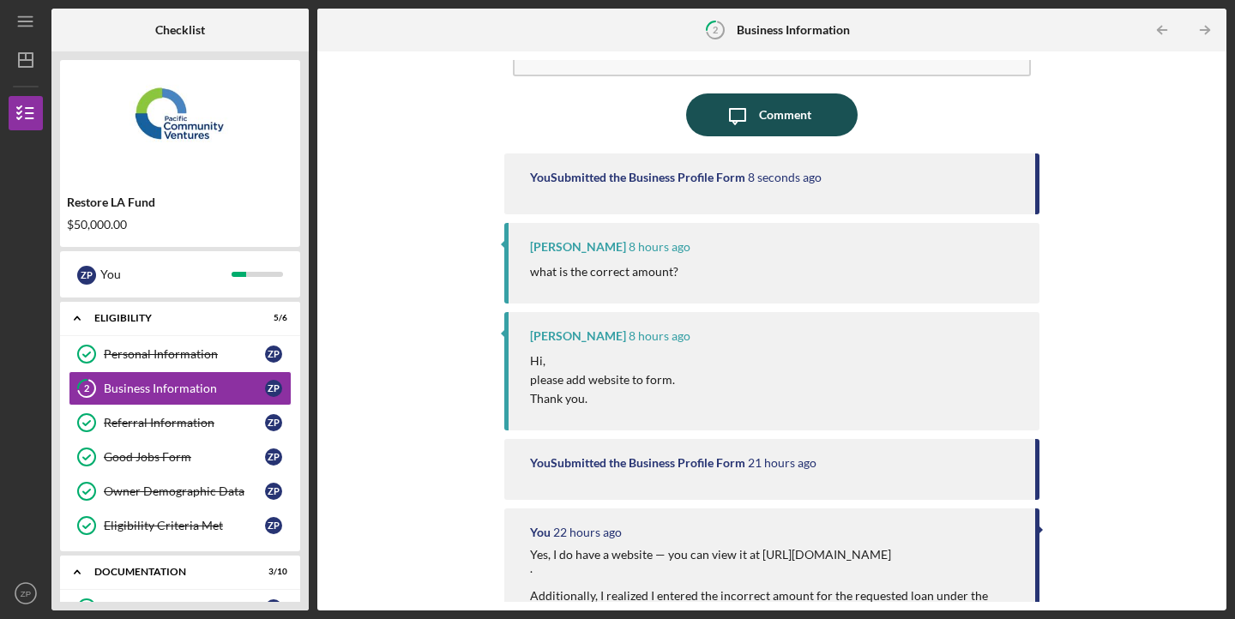
click at [760, 117] on div "Comment" at bounding box center [785, 114] width 52 height 43
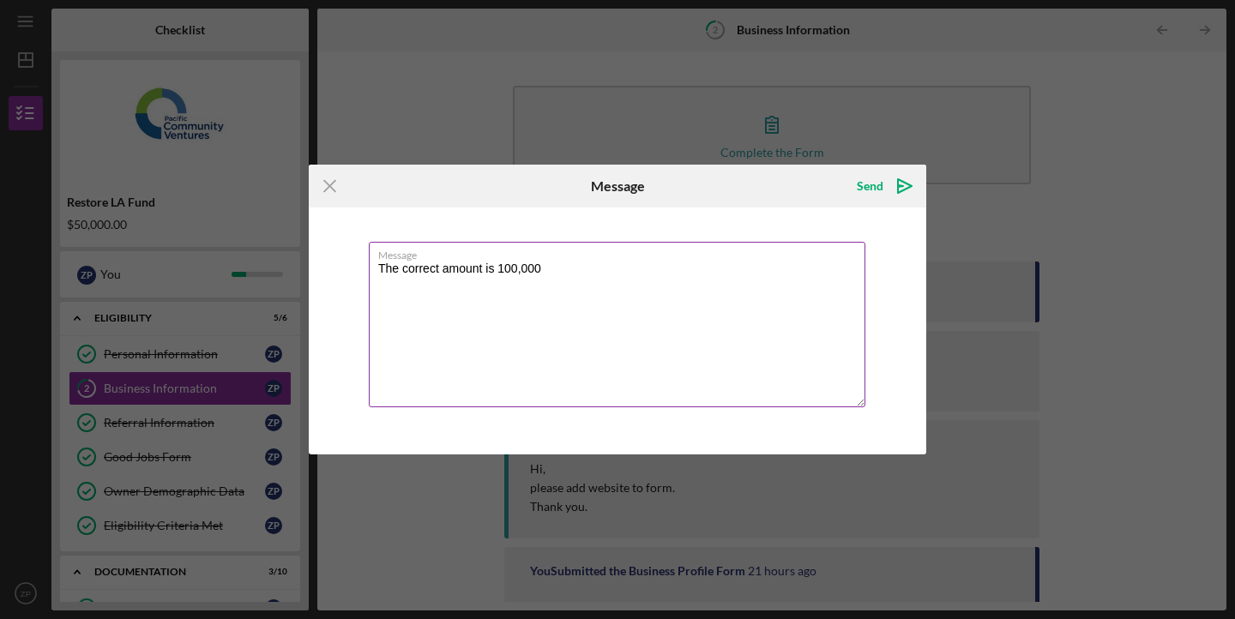
click at [498, 264] on textarea "The correct amount is 100,000" at bounding box center [617, 324] width 496 height 165
click at [625, 258] on label "Message" at bounding box center [621, 252] width 487 height 19
click at [625, 258] on textarea "The correct amount is $100,000" at bounding box center [617, 324] width 496 height 165
click at [568, 274] on textarea "The correct amount is $100,000" at bounding box center [617, 324] width 496 height 165
type textarea "The correct amount is $100,000. Thank you."
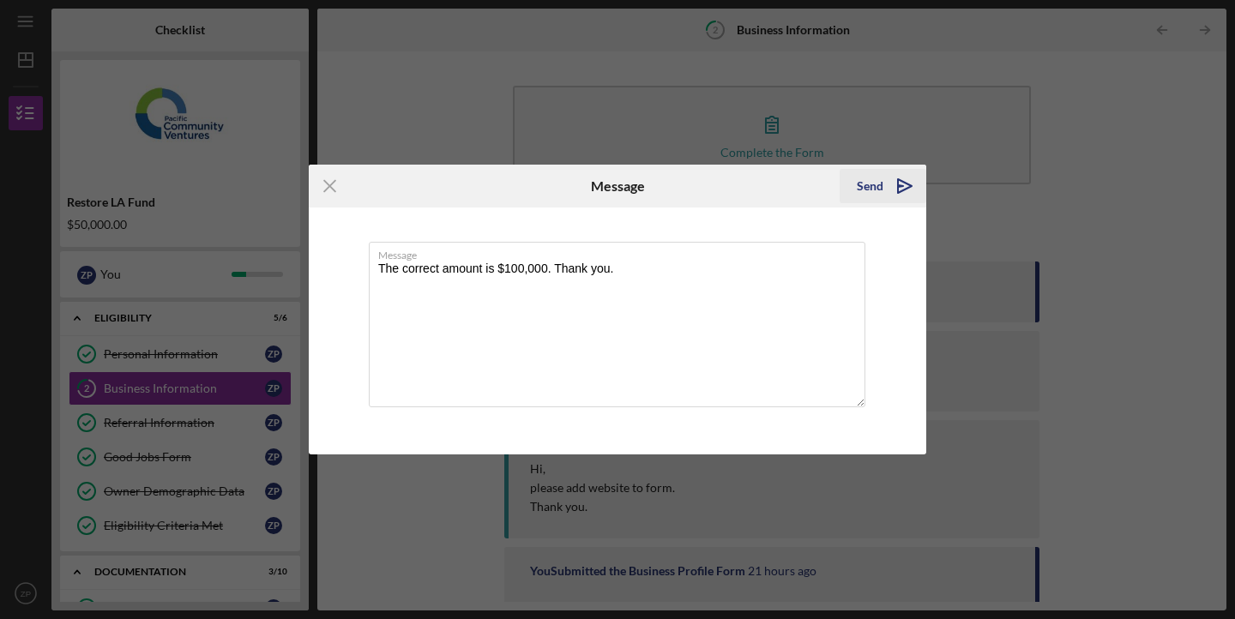
click at [867, 189] on div "Send" at bounding box center [870, 186] width 27 height 34
